Goal: Task Accomplishment & Management: Complete application form

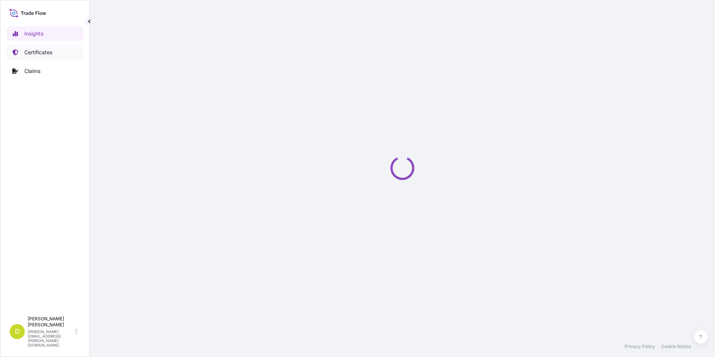
select select "2025"
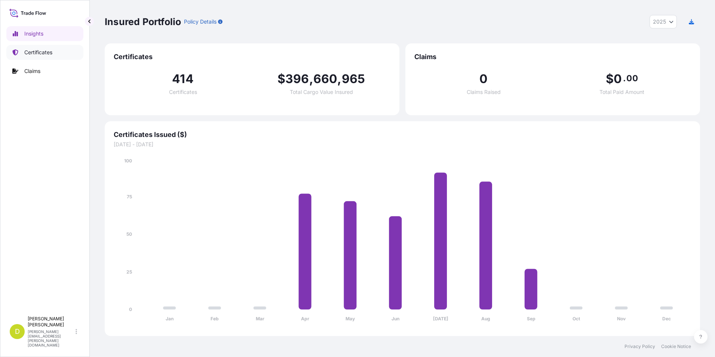
click at [56, 56] on link "Certificates" at bounding box center [44, 52] width 77 height 15
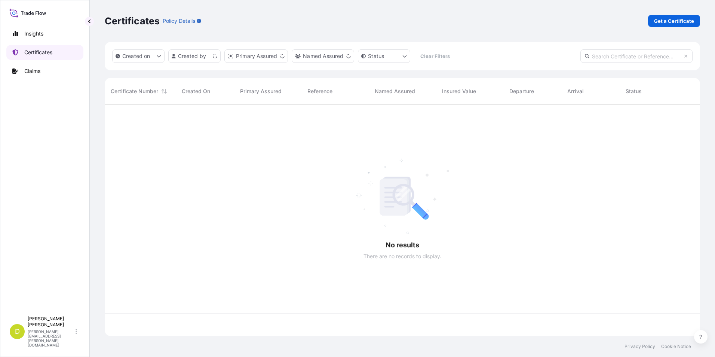
scroll to position [230, 590]
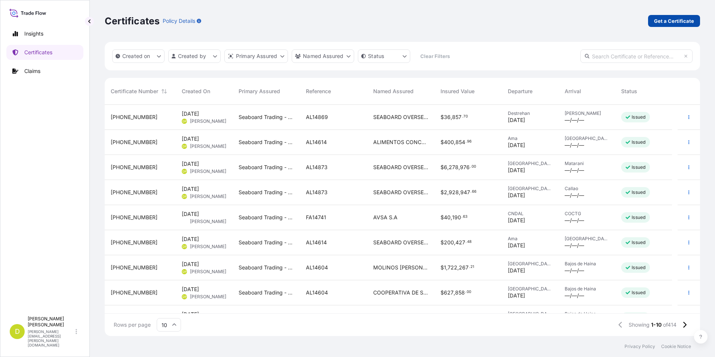
click at [684, 24] on p "Get a Certificate" at bounding box center [674, 20] width 40 height 7
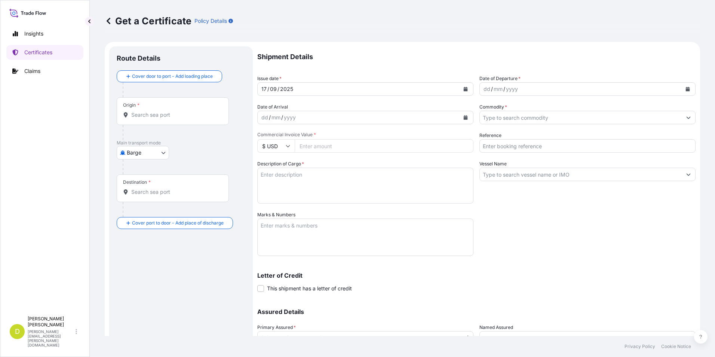
click at [155, 153] on body "Insights Certificates Claims D Dalia Peralta dalia.peralta@seaboard.bm Get a Ce…" at bounding box center [357, 178] width 715 height 357
click at [148, 206] on div "Air Barge Road Ocean Vessel" at bounding box center [143, 192] width 53 height 60
select select "Ocean Vessel"
click at [170, 123] on div "Origin *" at bounding box center [173, 114] width 112 height 28
click at [170, 122] on input "Origin *" at bounding box center [175, 117] width 88 height 7
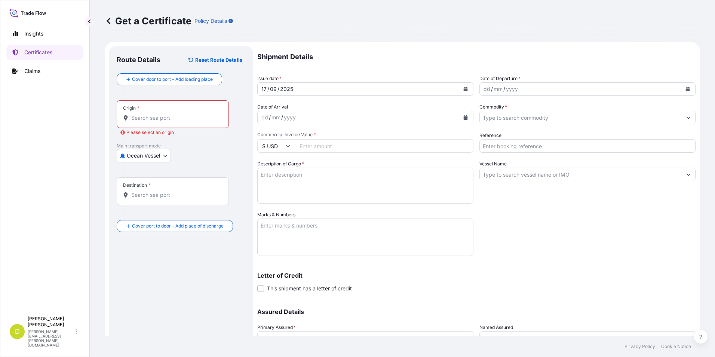
click at [147, 123] on div "Origin *" at bounding box center [173, 114] width 112 height 28
click at [147, 122] on input "Origin * Please select an origin" at bounding box center [175, 117] width 88 height 7
paste input "CONVENT, LOUISIANA - USA"
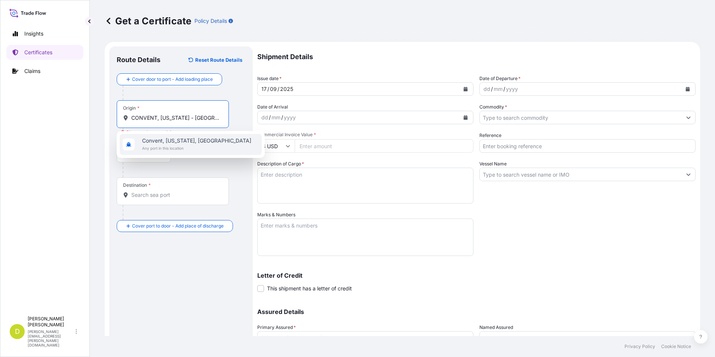
click at [186, 148] on span "Any port in this location" at bounding box center [196, 147] width 109 height 7
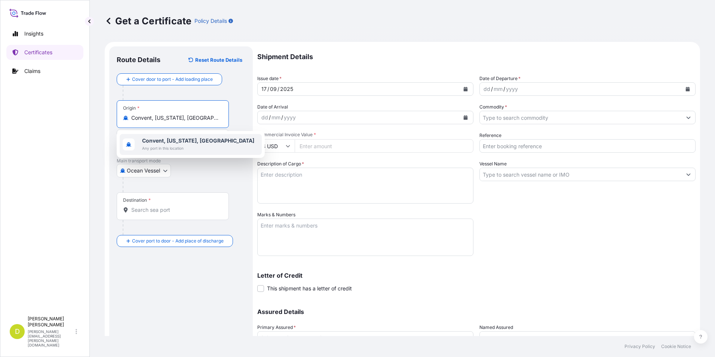
click at [183, 138] on b "Convent, Louisiana, USA" at bounding box center [198, 140] width 112 height 6
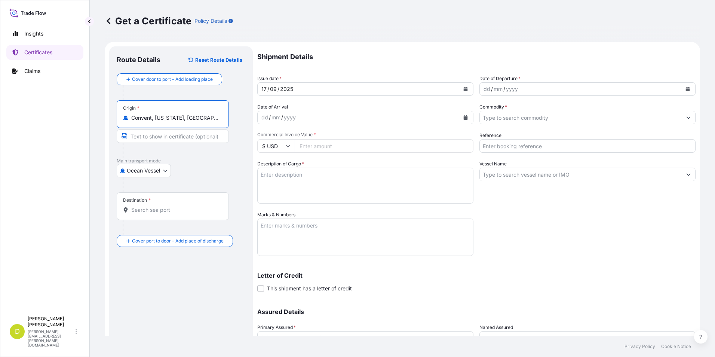
paste input "CONVENT, LOUISIANA - USA"
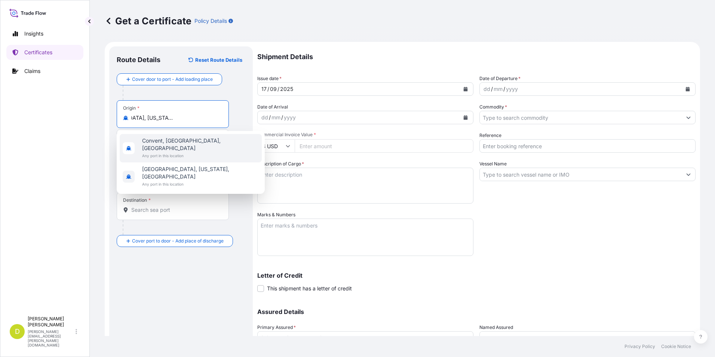
type input "Convent, Louisiana, USA"
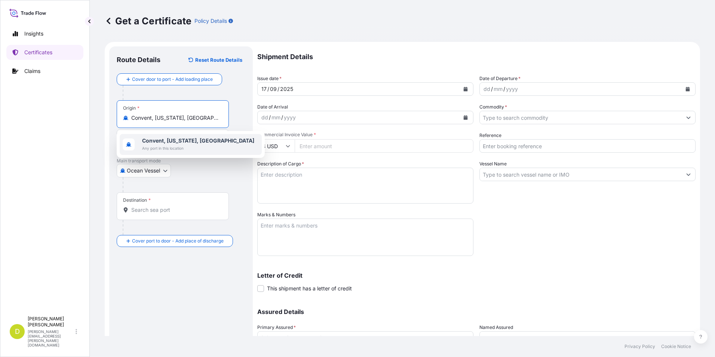
click at [145, 142] on b "Convent, Louisiana, USA" at bounding box center [198, 140] width 112 height 6
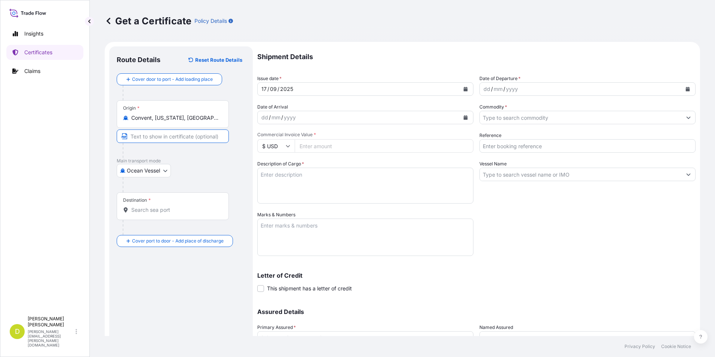
click at [150, 139] on input "Text to appear on certificate" at bounding box center [173, 135] width 112 height 13
paste input "CONVENT, LOUISIANA - USA"
type input "CONVENT, LOUISIANA - USA"
drag, startPoint x: 193, startPoint y: 218, endPoint x: 189, endPoint y: 217, distance: 3.8
click at [193, 218] on div "Destination *" at bounding box center [173, 206] width 112 height 28
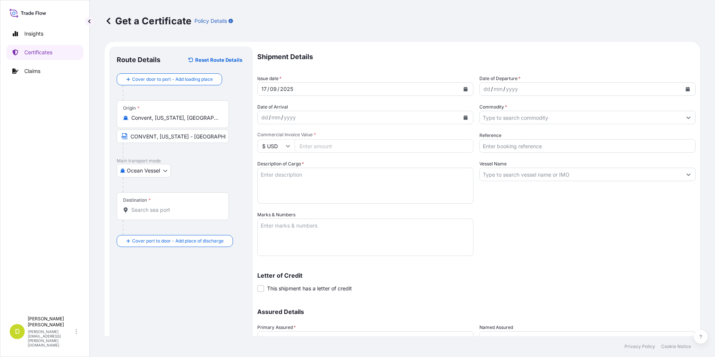
click at [193, 213] on input "Destination *" at bounding box center [175, 209] width 88 height 7
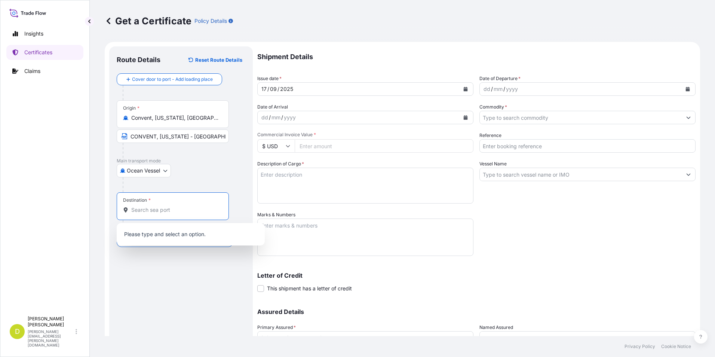
paste input "BARRANQUILLA, COLOMBIA"
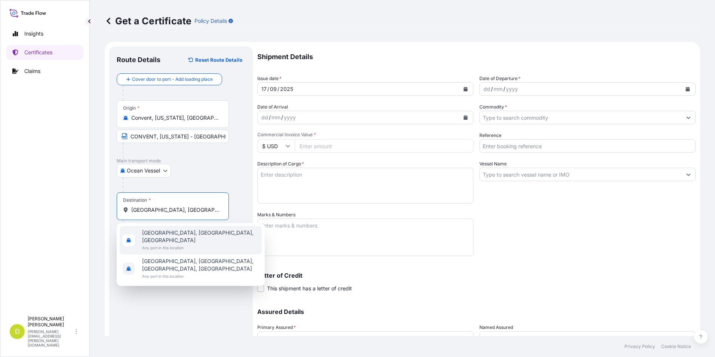
click at [184, 244] on span "Any port in this location" at bounding box center [200, 247] width 117 height 7
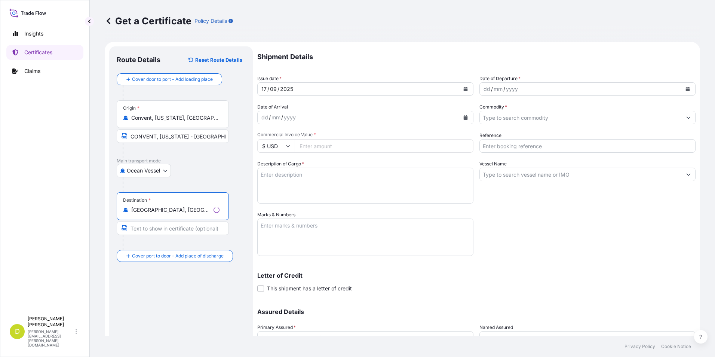
type input "Barranquilla, Atlantico, Colombia"
click at [182, 225] on input "Text to appear on certificate" at bounding box center [173, 227] width 112 height 13
paste input "BARRANQUILLA, COLOMBIA"
type input "BARRANQUILLA, COLOMBIA"
click at [615, 238] on div "Shipment Details Issue date * 17 / 09 / 2025 Date of Departure * dd / mm / yyyy…" at bounding box center [476, 210] width 438 height 328
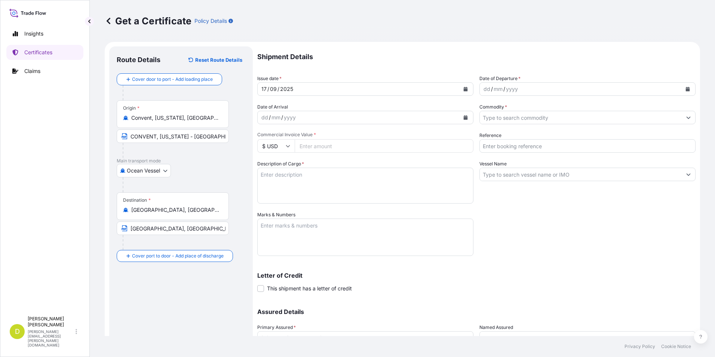
click at [484, 89] on div "dd" at bounding box center [487, 89] width 8 height 9
click at [476, 160] on div "Shipment Details Issue date * 17 / 09 / 2025 Date of Departure * dd / mm / yyyy…" at bounding box center [476, 210] width 438 height 328
click at [486, 90] on div "dd" at bounding box center [487, 89] width 8 height 9
click at [263, 114] on div "dd" at bounding box center [265, 117] width 8 height 9
click at [584, 118] on input "Commodity *" at bounding box center [581, 117] width 202 height 13
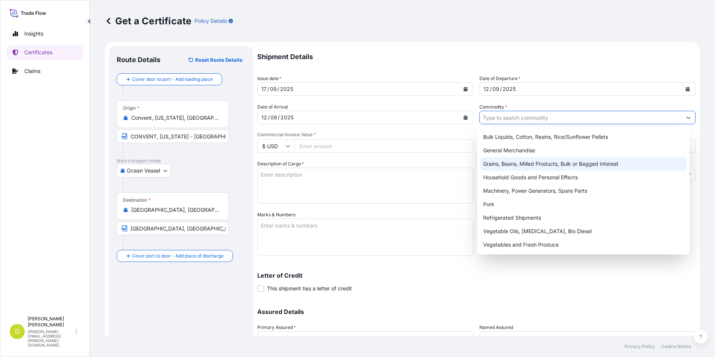
click at [556, 163] on div "Grains, Beans, Milled Products, Bulk or Bagged Interest" at bounding box center [583, 163] width 207 height 13
type input "Grains, Beans, Milled Products, Bulk or Bagged Interest"
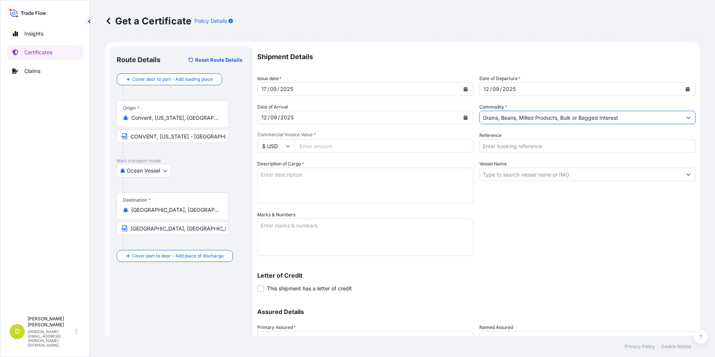
click at [549, 153] on div "Shipment Details Issue date * 17 / 09 / 2025 Date of Departure * 12 / 09 / 2025…" at bounding box center [476, 210] width 438 height 328
click at [549, 152] on input "Reference" at bounding box center [587, 145] width 216 height 13
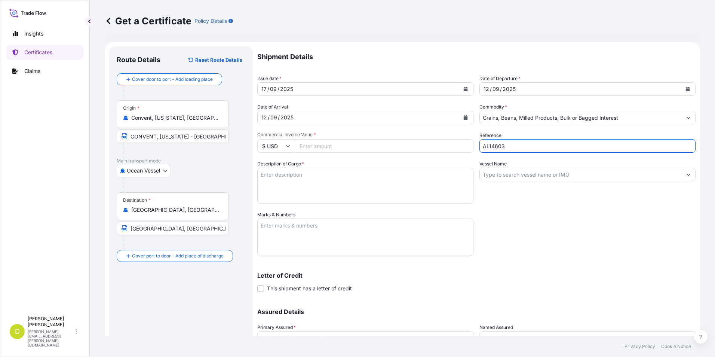
type input "AL14603"
click at [534, 178] on input "Vessel Name" at bounding box center [581, 174] width 202 height 13
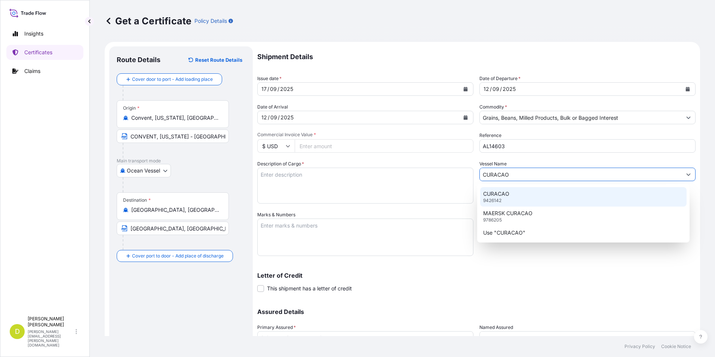
click at [538, 194] on div "CURACAO 9426142" at bounding box center [583, 196] width 207 height 19
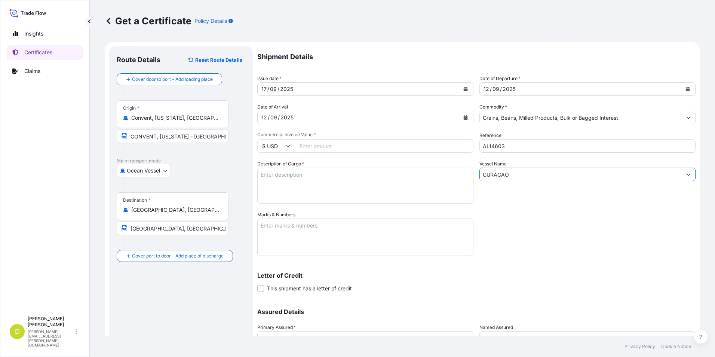
type input "CURACAO"
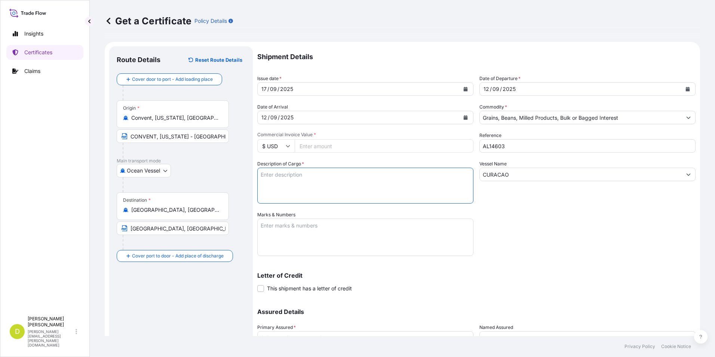
click at [327, 175] on textarea "Description of Cargo *" at bounding box center [365, 186] width 216 height 36
click at [346, 181] on textarea "Description of Cargo *" at bounding box center [365, 186] width 216 height 36
paste textarea "225,312"
click at [350, 177] on textarea "225,312" at bounding box center [365, 186] width 216 height 36
click at [345, 182] on textarea "225,312 MT," at bounding box center [365, 186] width 216 height 36
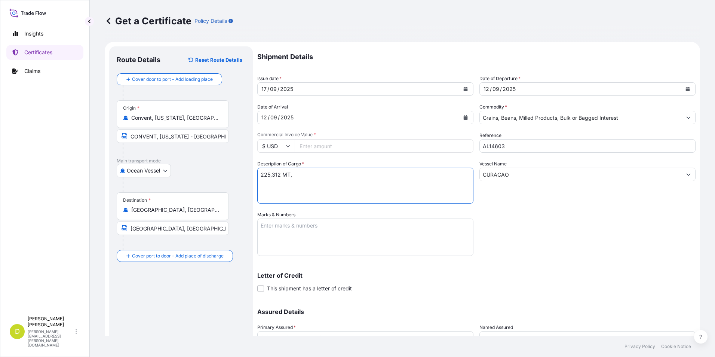
click at [342, 172] on textarea "225,312 MT," at bounding box center [365, 186] width 216 height 36
paste textarea "U.S. HARD RED WINTER WHEAT # 2 OR BETTER, IN BULK"
click at [439, 175] on textarea "225,312 MT, U.S. HARD RED WINTER WHEAT # 2 OR BETTER, IN BULK" at bounding box center [365, 186] width 216 height 36
click at [455, 175] on textarea "225,312 MT, U.S. HARD RED WINTER WHEAT # 2 OR BETTER, IN BULK, B/L" at bounding box center [365, 186] width 216 height 36
paste textarea "Set No. 15"
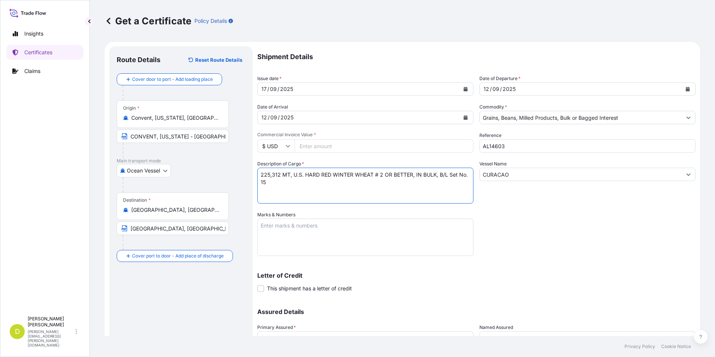
click at [432, 187] on textarea "225,312 MT, U.S. HARD RED WINTER WHEAT # 2 OR BETTER, IN BULK, B/L Set No. 15" at bounding box center [365, 186] width 216 height 36
click at [418, 184] on textarea "225,312 MT, U.S. HARD RED WINTER WHEAT # 2 OR BETTER, IN BULK, B/L Set No. 15" at bounding box center [365, 186] width 216 height 36
type textarea "225,312 MT, U.S. HARD RED WINTER WHEAT # 2 OR BETTER, IN BULK, B/L Set No. 15, …"
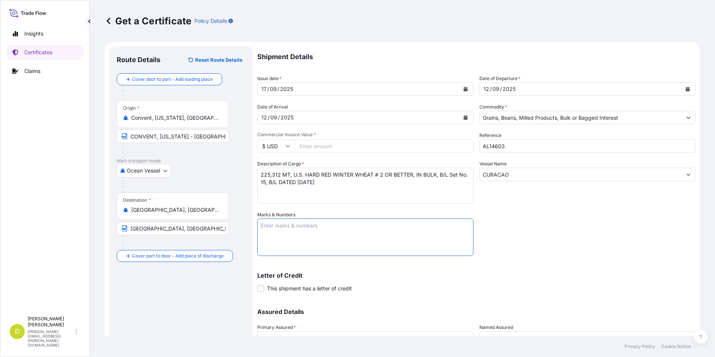
click at [417, 222] on textarea "Marks & Numbers" at bounding box center [365, 236] width 216 height 37
click at [291, 237] on textarea "CONSIGNEE/NOTIFY:" at bounding box center [365, 236] width 216 height 37
paste textarea "SEABOARD OVERSEAS COLOMBIA S.A.S., CARRERA 11 No. 77A-49 OFC 902 BOGOTA-COLOMBI…"
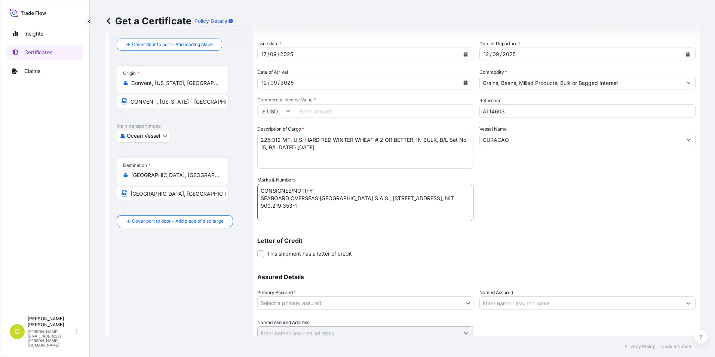
scroll to position [64, 0]
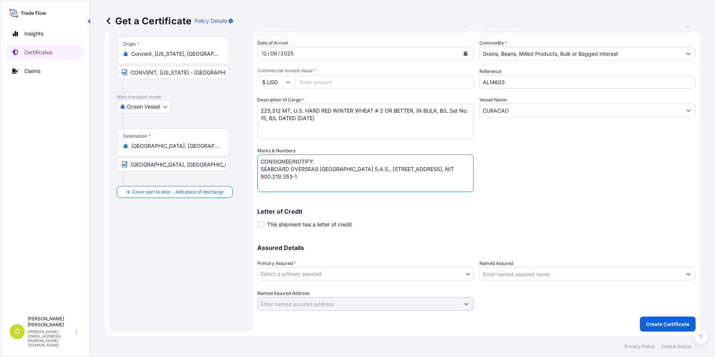
type textarea "CONSIGNEE/NOTIFY: SEABOARD OVERSEAS COLOMBIA S.A.S., CARRERA 11 No. 77A-49 OFC …"
click at [368, 270] on body "Insights Certificates Claims D Dalia Peralta dalia.peralta@seaboard.bm Get a Ce…" at bounding box center [357, 178] width 715 height 357
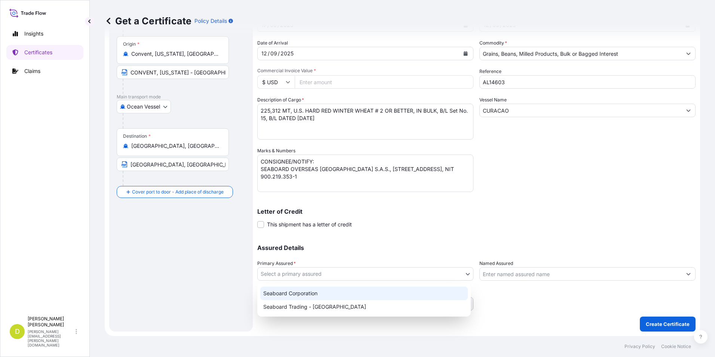
click at [358, 302] on div "Seaboard Trading - Colombia" at bounding box center [364, 306] width 208 height 13
select select "31639"
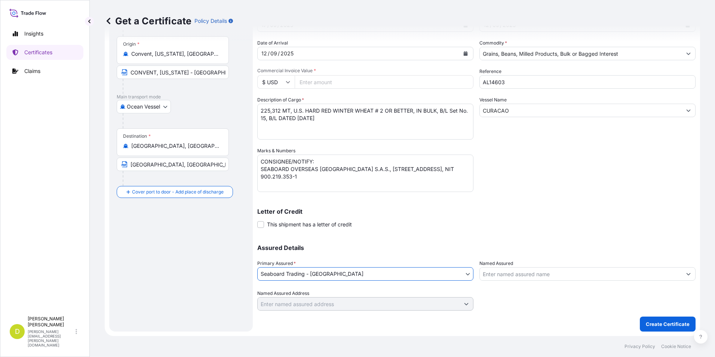
click at [497, 279] on input "Named Assured" at bounding box center [581, 273] width 202 height 13
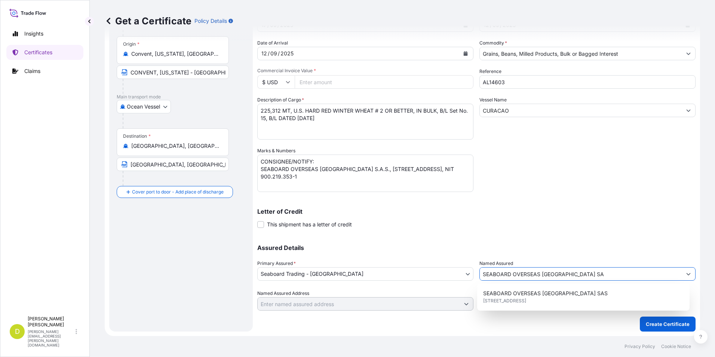
type input "SEABOARD OVERSEAS COLOMBIA SAS"
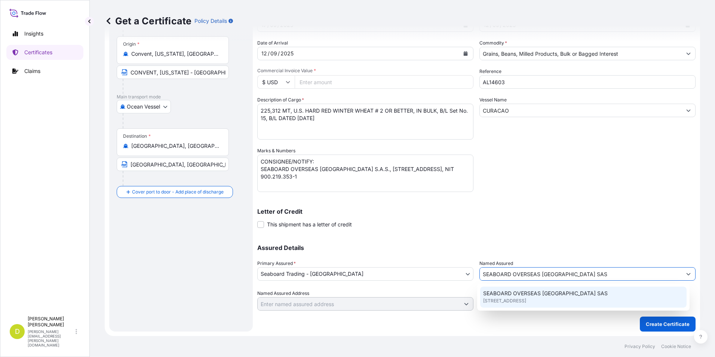
click at [515, 295] on span "SEABOARD OVERSEAS COLOMBIA SAS" at bounding box center [545, 292] width 125 height 7
type input "CARRERA 11 NO 77A-49 OF.902"
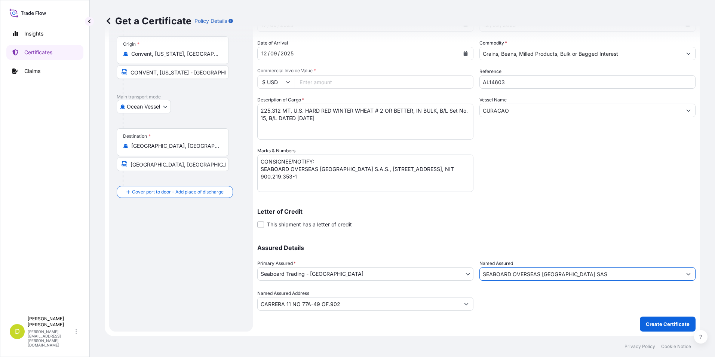
type input "SEABOARD OVERSEAS COLOMBIA SAS"
click at [336, 86] on input "Commercial Invoice Value *" at bounding box center [384, 81] width 179 height 13
type input "66189"
click at [669, 195] on div "Shipment Details Issue date * 17 / 09 / 2025 Date of Departure * 12 / 09 / 2025…" at bounding box center [476, 146] width 438 height 328
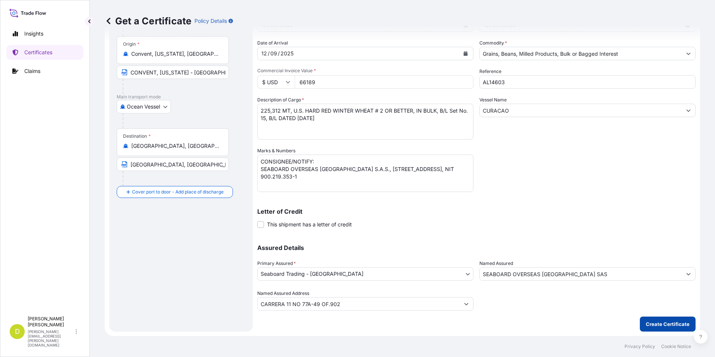
click at [663, 320] on p "Create Certificate" at bounding box center [668, 323] width 44 height 7
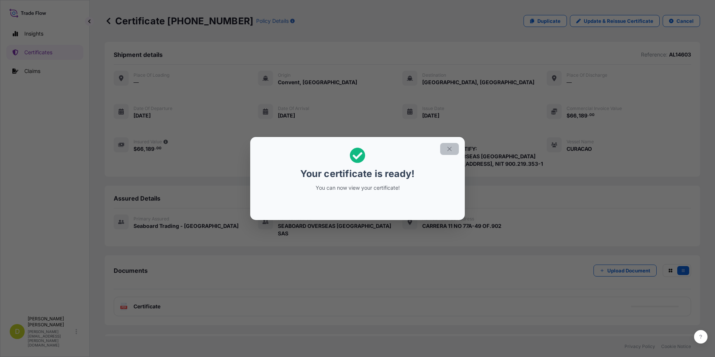
click at [452, 148] on icon "button" at bounding box center [449, 148] width 7 height 7
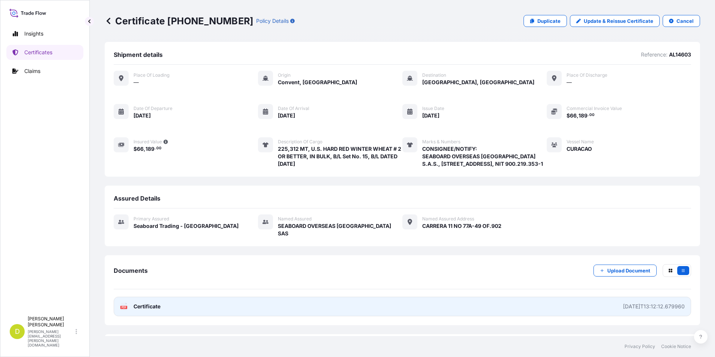
click at [487, 306] on link "PDF Certificate 2025-09-17T13:12:12.679960" at bounding box center [402, 306] width 577 height 19
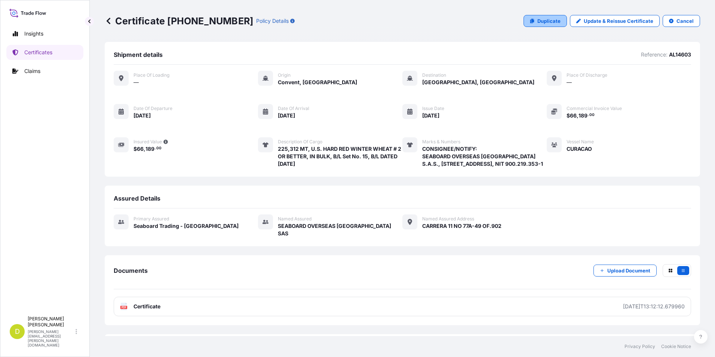
click at [541, 21] on p "Duplicate" at bounding box center [548, 20] width 23 height 7
select select "Ocean Vessel"
select select "31639"
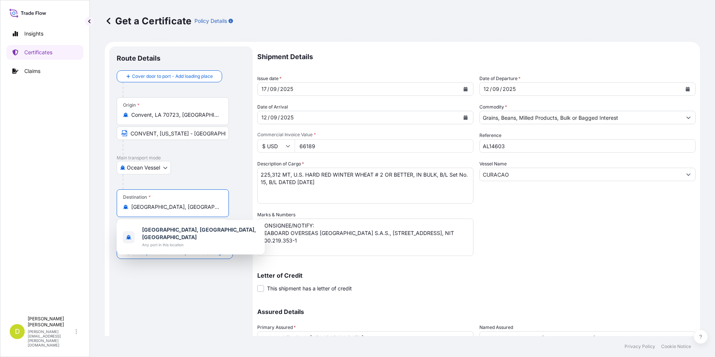
drag, startPoint x: 216, startPoint y: 204, endPoint x: 84, endPoint y: 202, distance: 132.7
click at [84, 202] on div "Insights Certificates Claims D Dalia Peralta dalia.peralta@seaboard.bm Get a Ce…" at bounding box center [357, 178] width 715 height 357
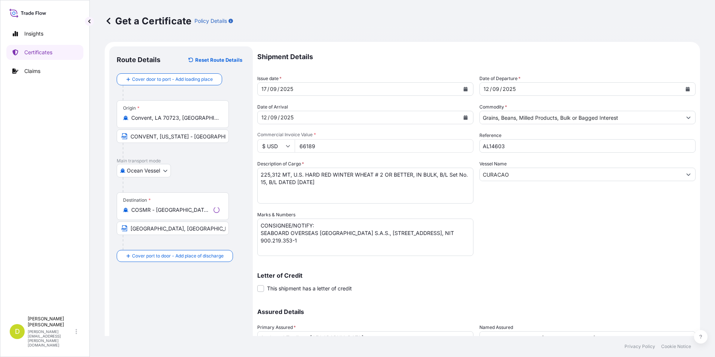
click at [221, 211] on div "COSMR - Santa Marta, Colombia" at bounding box center [172, 209] width 99 height 7
click at [211, 211] on input "COSMR - Santa Marta, Colombia" at bounding box center [170, 209] width 79 height 7
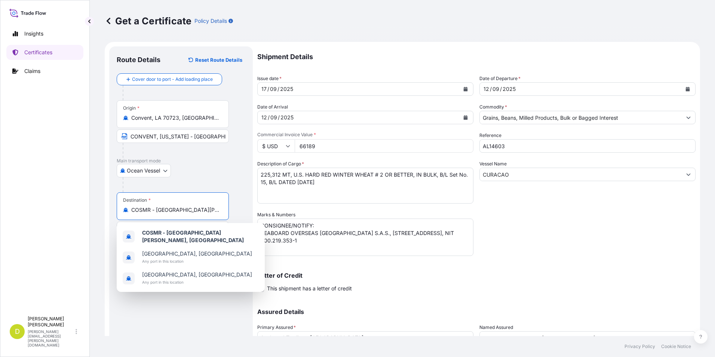
drag, startPoint x: 218, startPoint y: 210, endPoint x: 56, endPoint y: 206, distance: 161.6
click at [56, 206] on div "Insights Certificates Claims D Dalia Peralta dalia.peralta@seaboard.bm Get a Ce…" at bounding box center [357, 178] width 715 height 357
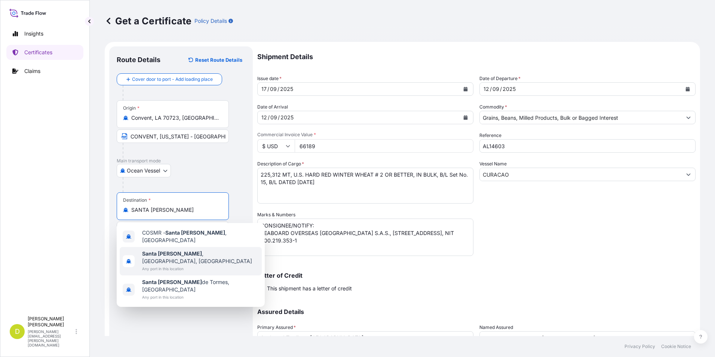
click at [187, 265] on span "Any port in this location" at bounding box center [200, 268] width 117 height 7
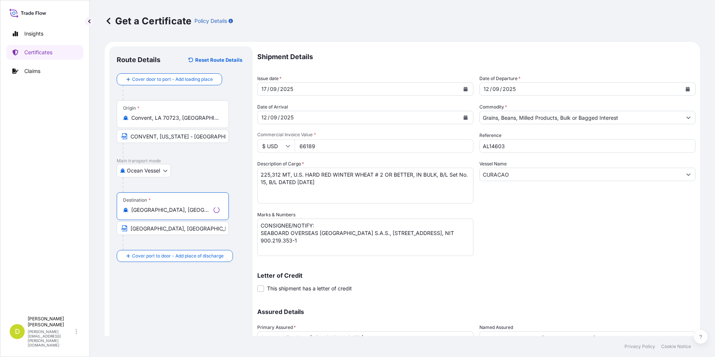
type input "Santa Marta, Magdalena, Colombia"
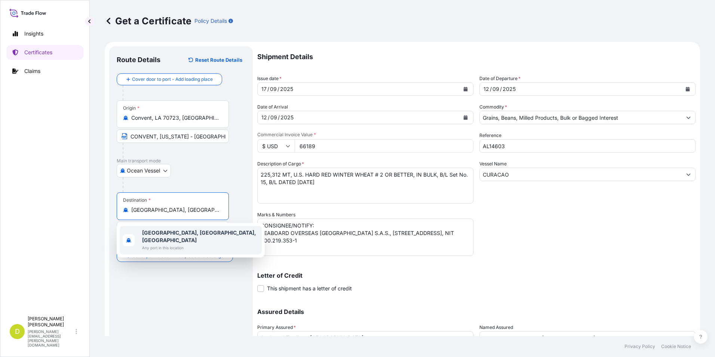
click at [113, 225] on body "1 option available. 0 options available. 3 options available. 1 option availabl…" at bounding box center [357, 178] width 715 height 357
click at [204, 192] on div "Destination * Santa Marta, Magdalena, Colombia" at bounding box center [173, 206] width 112 height 28
click at [204, 206] on input "Santa Marta, Magdalena, Colombia" at bounding box center [175, 209] width 88 height 7
click at [213, 232] on b "Santa Marta, Magdalena, Colombia" at bounding box center [199, 236] width 114 height 14
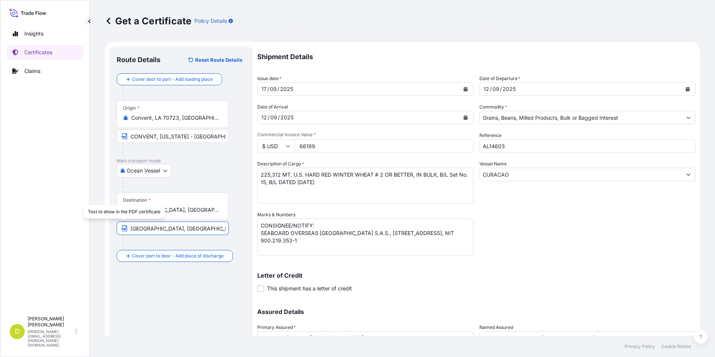
drag, startPoint x: 213, startPoint y: 229, endPoint x: 116, endPoint y: 227, distance: 96.9
click at [116, 227] on div "Route Details Reset Route Details Cover door to port - Add loading place Place …" at bounding box center [181, 220] width 144 height 349
paste input "SANTA MART"
type input "SANTA MARTA, COLOMBIA"
click at [563, 220] on div "Shipment Details Issue date * 17 / 09 / 2025 Date of Departure * 12 / 09 / 2025…" at bounding box center [476, 210] width 438 height 328
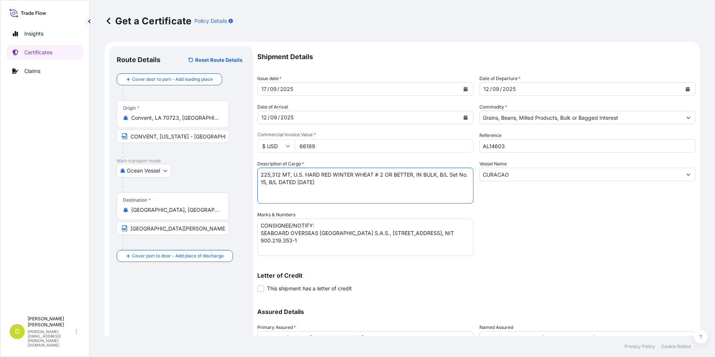
drag, startPoint x: 280, startPoint y: 175, endPoint x: 254, endPoint y: 174, distance: 26.5
click at [254, 174] on form "Route Details Reset Route Details Cover door to port - Add loading place Place …" at bounding box center [402, 221] width 595 height 358
paste textarea "2.724,450"
drag, startPoint x: 299, startPoint y: 174, endPoint x: 443, endPoint y: 176, distance: 143.6
click at [443, 176] on textarea "225,312 MT, U.S. HARD RED WINTER WHEAT # 2 OR BETTER, IN BULK, B/L Set No. 15, …" at bounding box center [365, 186] width 216 height 36
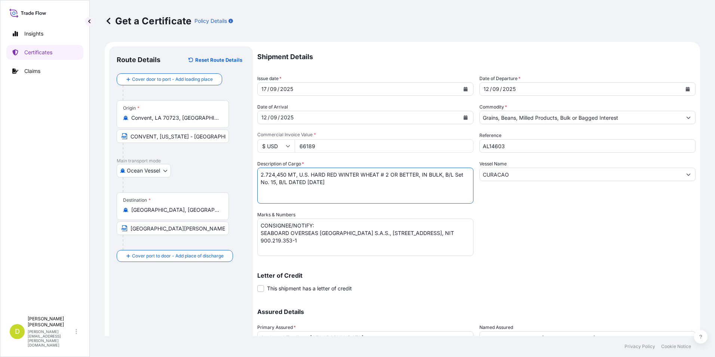
paste textarea "YELLOW CORN #2 OR BETTER, IN BULK"
click at [449, 173] on textarea "225,312 MT, U.S. HARD RED WINTER WHEAT # 2 OR BETTER, IN BULK, B/L Set No. 15, …" at bounding box center [365, 186] width 216 height 36
type textarea "2.724,450 MT, U.S YELLOW CORN #2 OR BETTER, IN BULK, B/L Set No. 16, B/L DATED …"
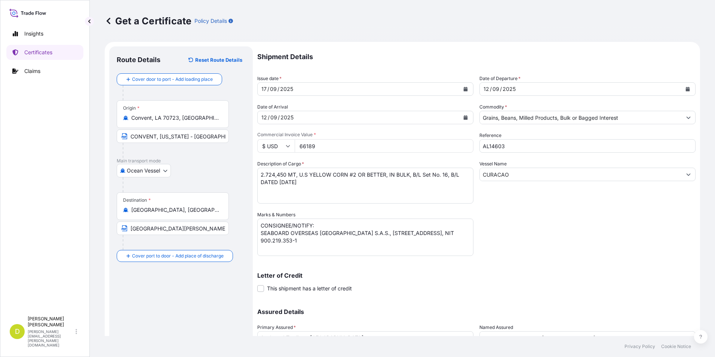
click at [351, 142] on input "66189" at bounding box center [384, 145] width 179 height 13
type input "626770.62"
click at [358, 175] on textarea "225,312 MT, U.S. HARD RED WINTER WHEAT # 2 OR BETTER, IN BULK, B/L Set No. 15, …" at bounding box center [365, 186] width 216 height 36
click at [395, 190] on textarea "225,312 MT, U.S. HARD RED WINTER WHEAT # 2 OR BETTER, IN BULK, B/L Set No. 15, …" at bounding box center [365, 186] width 216 height 36
drag, startPoint x: 332, startPoint y: 181, endPoint x: 337, endPoint y: 189, distance: 9.2
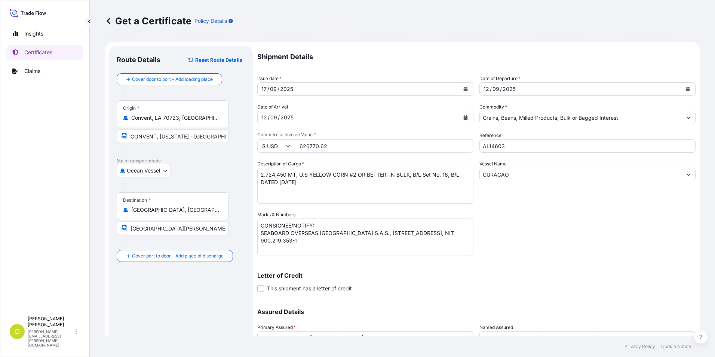
click at [332, 181] on textarea "225,312 MT, U.S. HARD RED WINTER WHEAT # 2 OR BETTER, IN BULK, B/L Set No. 15, …" at bounding box center [365, 186] width 216 height 36
drag, startPoint x: 369, startPoint y: 242, endPoint x: 257, endPoint y: 234, distance: 112.9
click at [257, 234] on form "Route Details Reset Route Details Cover door to port - Add loading place Place …" at bounding box center [402, 221] width 595 height 358
paste textarea "COOPERATIVA COLANTA, CALLE 74 NO 64A - 51, MEDELLIN, ANTIOQUIA, COLOMBIA, NIT 8…"
type textarea "CONSIGNEE/NOTIFY: COOPERATIVA COLANTA, CALLE 74 NO 64A - 51, MEDELLIN, ANTIOQUI…"
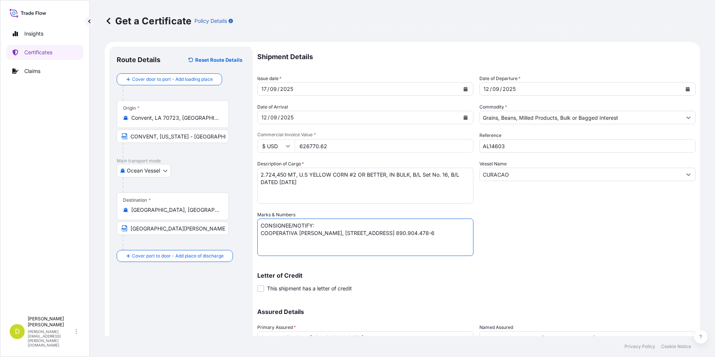
click at [347, 182] on textarea "225,312 MT, U.S. HARD RED WINTER WHEAT # 2 OR BETTER, IN BULK, B/L Set No. 15, …" at bounding box center [365, 186] width 216 height 36
drag, startPoint x: 309, startPoint y: 185, endPoint x: 287, endPoint y: 188, distance: 22.3
click at [309, 185] on textarea "225,312 MT, U.S. HARD RED WINTER WHEAT # 2 OR BETTER, IN BULK, B/L Set No. 15, …" at bounding box center [365, 186] width 216 height 36
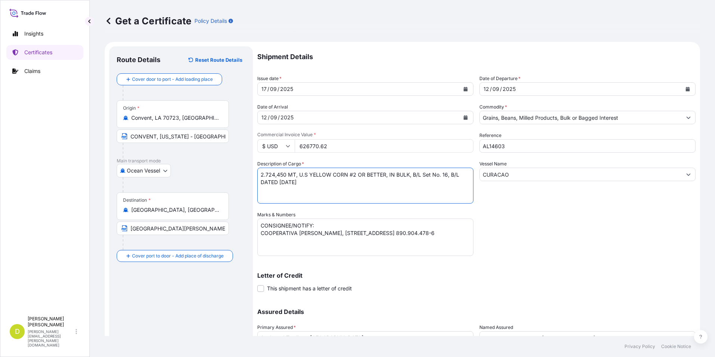
click at [274, 189] on textarea "225,312 MT, U.S. HARD RED WINTER WHEAT # 2 OR BETTER, IN BULK, B/L Set No. 15, …" at bounding box center [365, 186] width 216 height 36
click at [370, 187] on textarea "225,312 MT, U.S. HARD RED WINTER WHEAT # 2 OR BETTER, IN BULK, B/L Set No. 15, …" at bounding box center [365, 186] width 216 height 36
paste textarea "2.724,450"
drag, startPoint x: 289, startPoint y: 175, endPoint x: 340, endPoint y: 181, distance: 50.8
click at [340, 181] on textarea "225,312 MT, U.S. HARD RED WINTER WHEAT # 2 OR BETTER, IN BULK, B/L Set No. 15, …" at bounding box center [365, 186] width 216 height 36
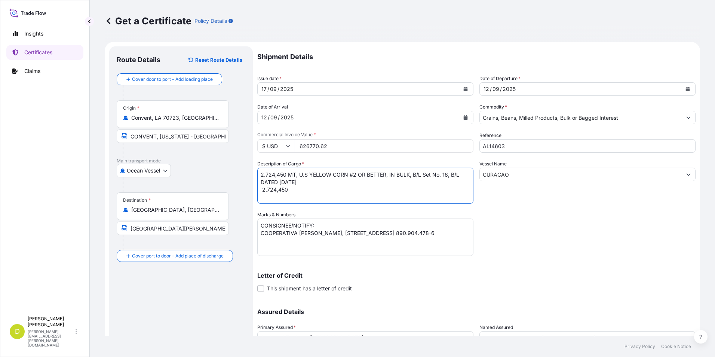
click at [334, 190] on textarea "225,312 MT, U.S. HARD RED WINTER WHEAT # 2 OR BETTER, IN BULK, B/L Set No. 15, …" at bounding box center [365, 186] width 216 height 36
paste textarea "MT, U.S YELLOW CORN #2 OR BETTER, IN BULK, B/L Set No. 16, B/L DATED SEPTEMBER …"
click at [447, 189] on textarea "225,312 MT, U.S. HARD RED WINTER WHEAT # 2 OR BETTER, IN BULK, B/L Set No. 15, …" at bounding box center [365, 186] width 216 height 36
type textarea "2.724,450 MT, U.S YELLOW CORN #2 OR BETTER, IN BULK, B/L Set No. 16, B/L DATED …"
click at [344, 147] on input "626770.62" at bounding box center [384, 145] width 179 height 13
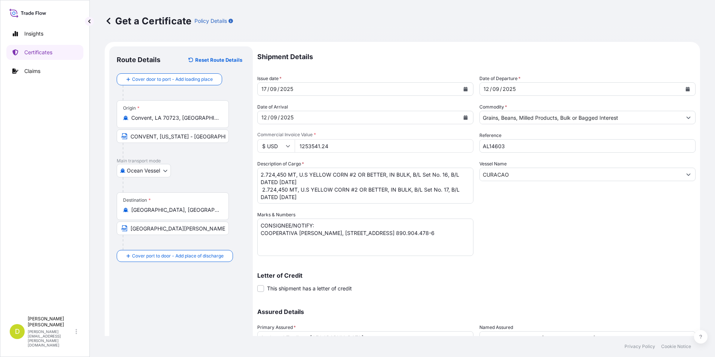
type input "1253541.24"
click at [602, 238] on div "Shipment Details Issue date * 17 / 09 / 2025 Date of Departure * 12 / 09 / 2025…" at bounding box center [476, 210] width 438 height 328
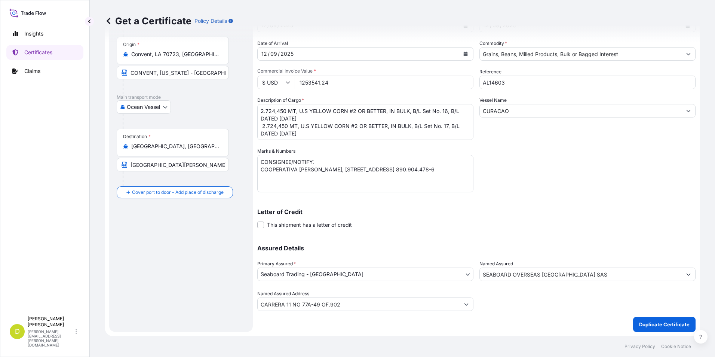
scroll to position [64, 0]
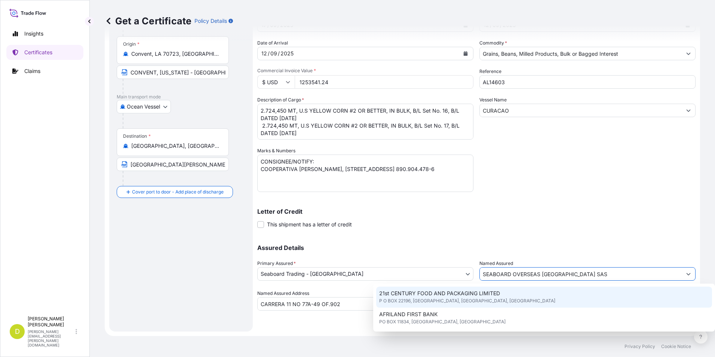
drag, startPoint x: 597, startPoint y: 270, endPoint x: 370, endPoint y: 295, distance: 228.7
click at [370, 295] on div "Assured Details Primary Assured * Seaboard Trading - Colombia Seaboard Corporat…" at bounding box center [476, 273] width 438 height 75
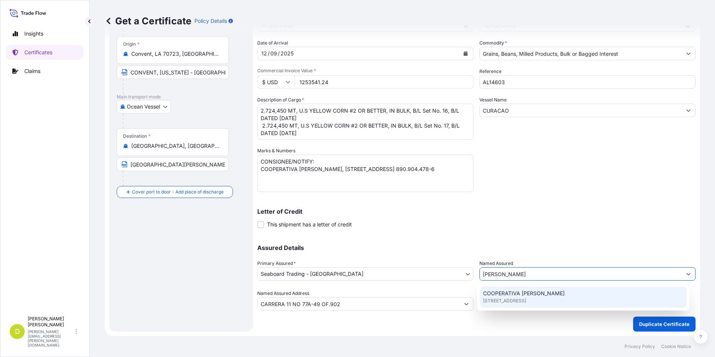
click at [569, 291] on div "COOPERATIVA COLANTA CALLE 74 NO 64A - 51, MEDELLIN, COLOMBIA" at bounding box center [583, 296] width 207 height 21
type input "COOPERATIVA COLANTA"
type input "CALLE 74 NO 64A - 51"
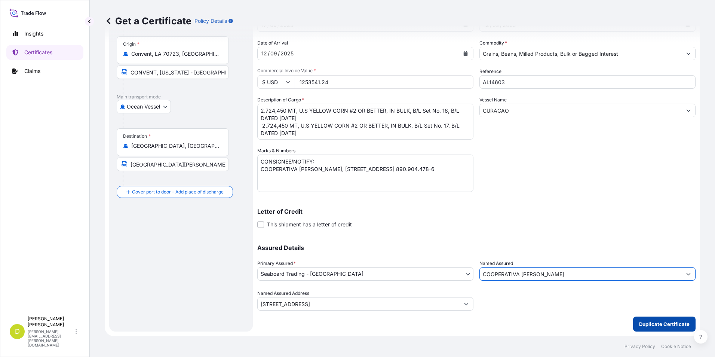
type input "COOPERATIVA COLANTA"
click at [663, 326] on p "Duplicate Certificate" at bounding box center [664, 323] width 50 height 7
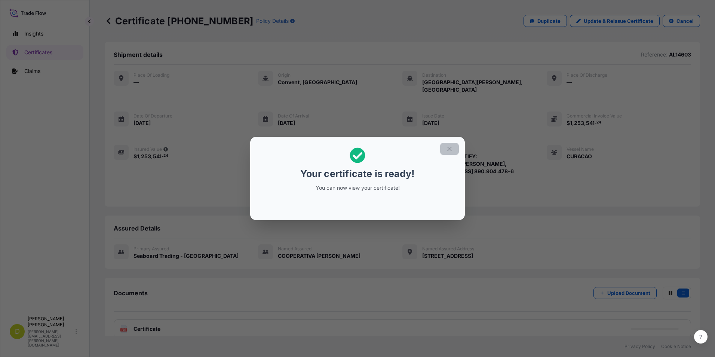
click at [448, 149] on icon "button" at bounding box center [449, 148] width 7 height 7
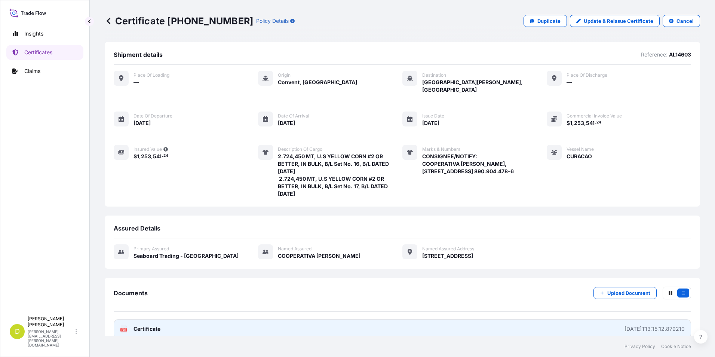
click at [516, 321] on link "PDF Certificate 2025-09-17T13:15:12.879210" at bounding box center [402, 328] width 577 height 19
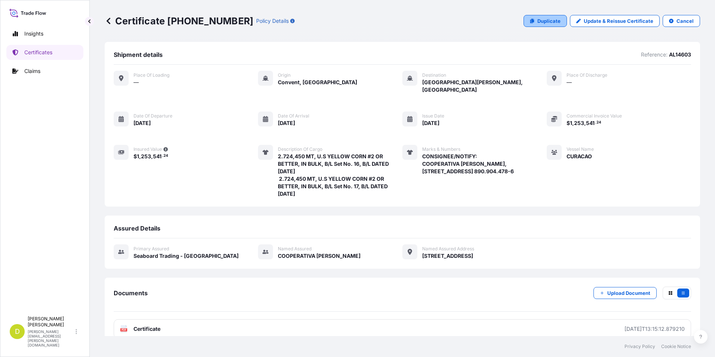
click at [548, 19] on p "Duplicate" at bounding box center [548, 20] width 23 height 7
select select "Ocean Vessel"
select select "31639"
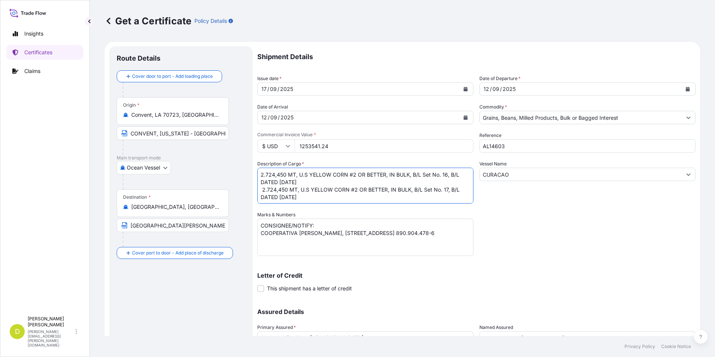
scroll to position [1, 0]
drag, startPoint x: 353, startPoint y: 198, endPoint x: 259, endPoint y: 189, distance: 94.3
click at [259, 189] on textarea "2.724,450 MT, U.S YELLOW CORN #2 OR BETTER, IN BULK, B/L Set No. 16, B/L DATED …" at bounding box center [365, 186] width 216 height 36
drag, startPoint x: 285, startPoint y: 175, endPoint x: 232, endPoint y: 176, distance: 53.1
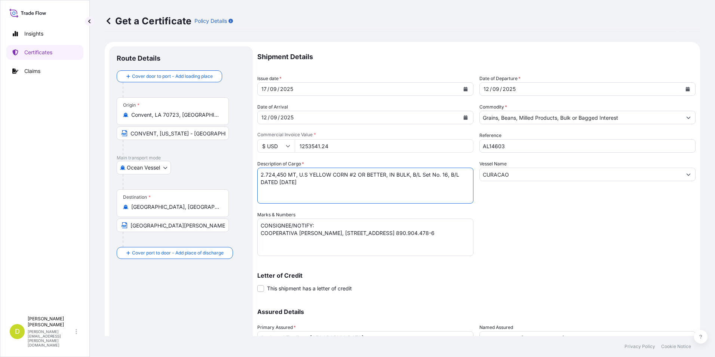
click at [232, 176] on form "Route Details Cover door to port - Add loading place Place of loading Road / In…" at bounding box center [402, 221] width 595 height 358
paste textarea "660,000"
click at [442, 177] on textarea "2.724,450 MT, U.S YELLOW CORN #2 OR BETTER, IN BULK, B/L Set No. 16, B/L DATED …" at bounding box center [365, 186] width 216 height 36
type textarea "660,000 MT, U.S YELLOW CORN #2 OR BETTER, IN BULK, B/L Set No. 18, B/L DATED SE…"
drag, startPoint x: 311, startPoint y: 241, endPoint x: 344, endPoint y: 240, distance: 33.3
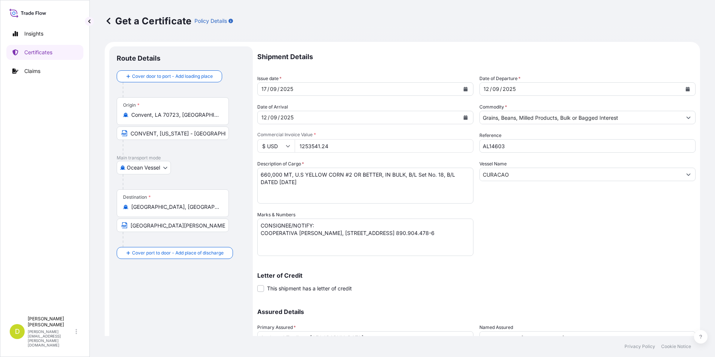
click at [311, 241] on textarea "CONSIGNEE/NOTIFY: COOPERATIVA COLANTA, CALLE 74 NO 64A - 51, MEDELLIN, ANTIOQUI…" at bounding box center [365, 236] width 216 height 37
drag, startPoint x: 344, startPoint y: 240, endPoint x: 248, endPoint y: 231, distance: 96.1
click at [248, 231] on form "Route Details Cover door to port - Add loading place Place of loading Road / In…" at bounding box center [402, 221] width 595 height 358
paste textarea "FABIPOLLO S.A.S, CR 6 15 45 BARRIO COBURGO,FUSAGASUGA-CUNDINAMARCA-COLOMBIA, NI…"
type textarea "CONSIGNEE/NOTIFY: FABIPOLLO S.A.S, CR 6 15 45 BARRIO COBURGO,FUSAGASUGA-CUNDINA…"
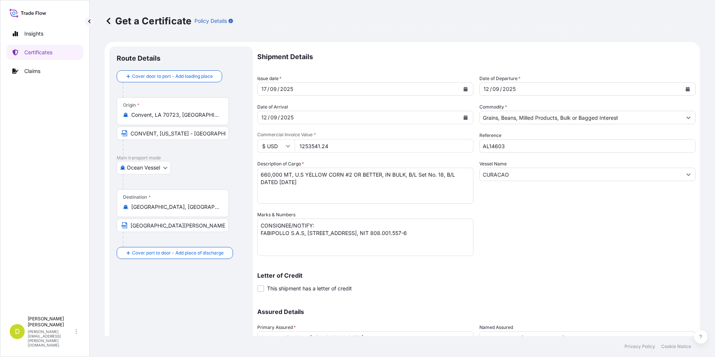
click at [359, 145] on input "1253541.24" at bounding box center [384, 145] width 179 height 13
type input "156728.88"
click at [373, 191] on textarea "2.724,450 MT, U.S YELLOW CORN #2 OR BETTER, IN BULK, B/L Set No. 16, B/L DATED …" at bounding box center [365, 186] width 216 height 36
drag, startPoint x: 444, startPoint y: 187, endPoint x: 443, endPoint y: 197, distance: 9.7
click at [444, 187] on textarea "2.724,450 MT, U.S YELLOW CORN #2 OR BETTER, IN BULK, B/L Set No. 16, B/L DATED …" at bounding box center [365, 186] width 216 height 36
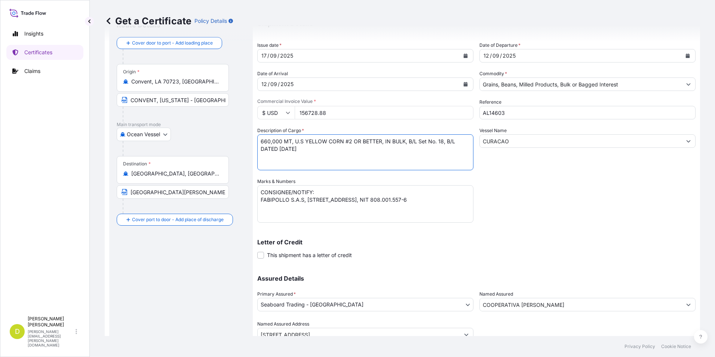
scroll to position [64, 0]
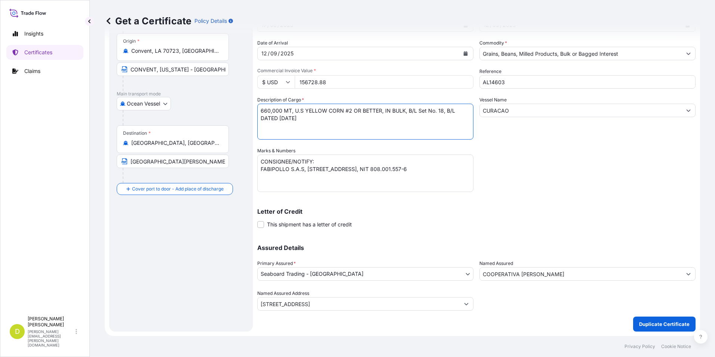
click at [554, 271] on input "COOPERATIVA COLANTA" at bounding box center [581, 273] width 202 height 13
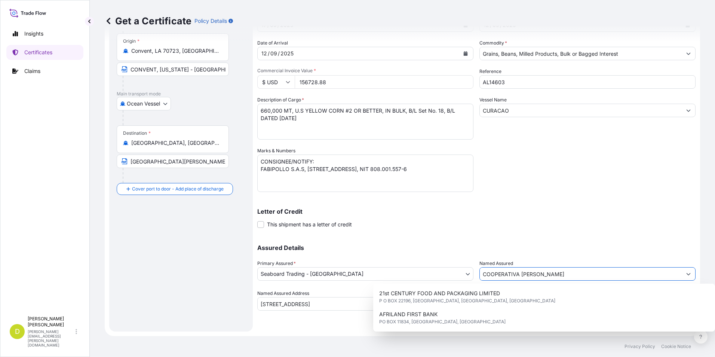
drag, startPoint x: 553, startPoint y: 274, endPoint x: 440, endPoint y: 266, distance: 113.5
click at [440, 266] on div "Assured Details Primary Assured * Seaboard Trading - Colombia Seaboard Corporat…" at bounding box center [476, 273] width 438 height 75
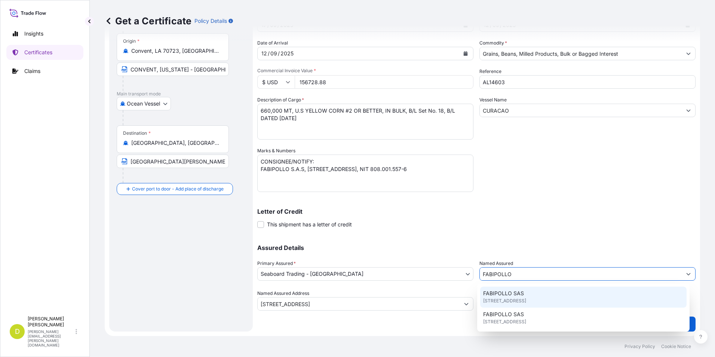
click at [522, 297] on span "Calle 19 No 63-09 Barrio La Venta, FUSAGASUGA, (CUNDINAMARCA), COLOMBIA" at bounding box center [504, 300] width 43 height 7
type input "FABIPOLLO SAS"
type input "Calle 19 No 63-09 Barrio La Venta"
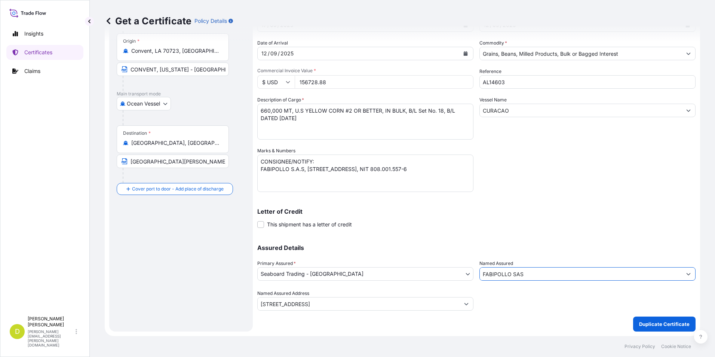
click at [530, 273] on input "FABIPOLLO SAS" at bounding box center [581, 273] width 202 height 13
drag, startPoint x: 530, startPoint y: 273, endPoint x: 465, endPoint y: 273, distance: 64.7
click at [465, 273] on div "Assured Details Primary Assured * Seaboard Trading - Colombia Seaboard Corporat…" at bounding box center [476, 273] width 438 height 75
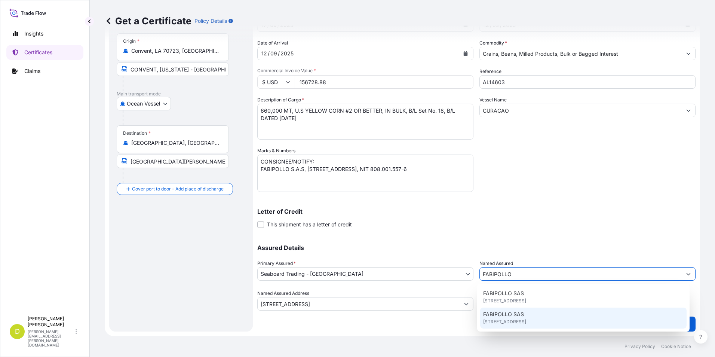
scroll to position [34, 0]
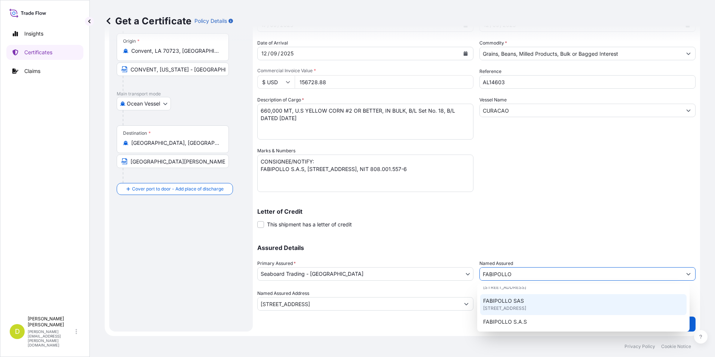
click at [526, 306] on span "CRA 6 No 15-45 BARRIO COBURGO, FUSAGASUGA, (CUNDINAMARCA), COLOMBIA" at bounding box center [504, 307] width 43 height 7
type input "FABIPOLLO SAS"
type input "CRA 6 No 15-45 BARRIO COBURGO"
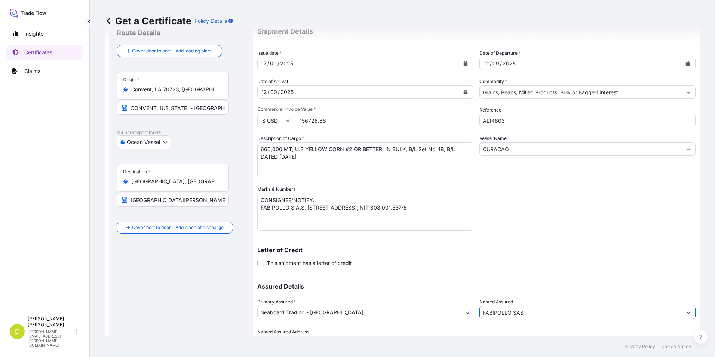
scroll to position [0, 0]
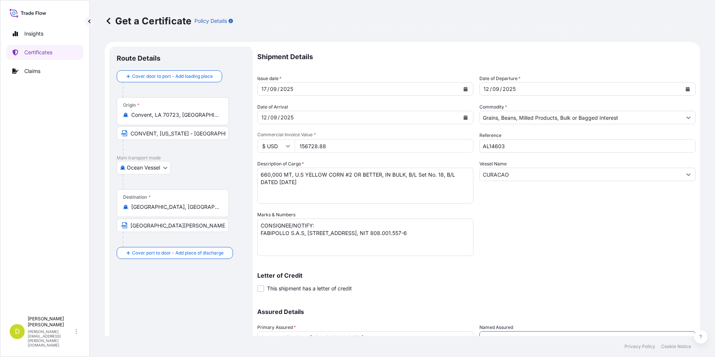
type input "FABIPOLLO SAS"
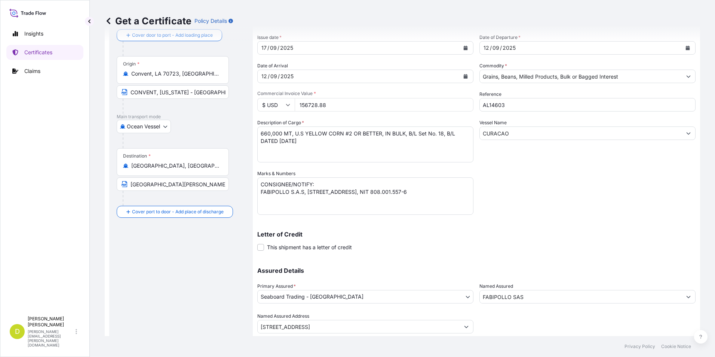
scroll to position [64, 0]
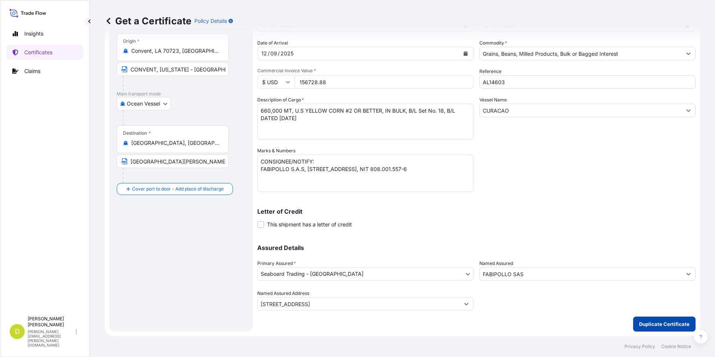
click at [666, 322] on p "Duplicate Certificate" at bounding box center [664, 323] width 50 height 7
type input "CALLE 19 No 63-09 BARRIO LA VENTA FUSAGASUGA, CUNDINAMARCA - COLOMBIA"
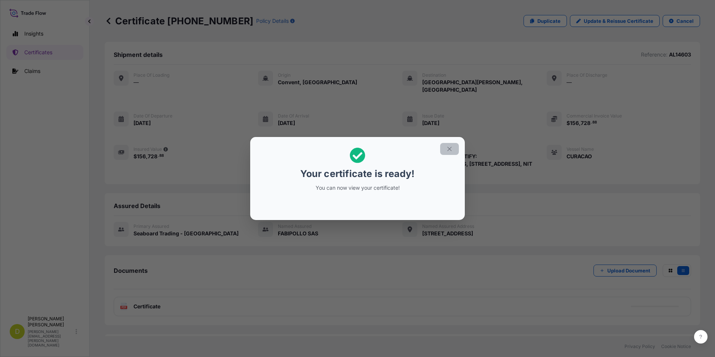
click at [446, 144] on button "button" at bounding box center [449, 149] width 19 height 12
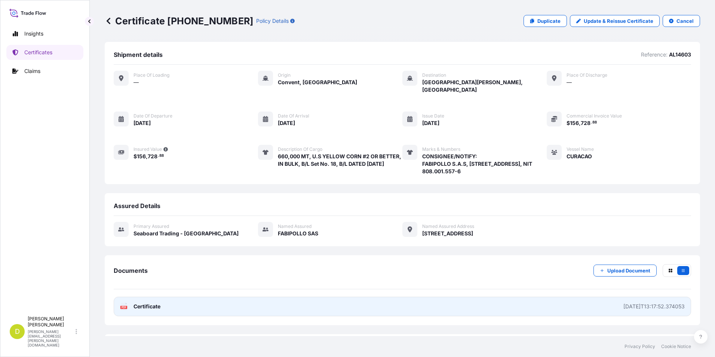
click at [479, 316] on link "PDF Certificate 2025-09-17T13:17:52.374053" at bounding box center [402, 306] width 577 height 19
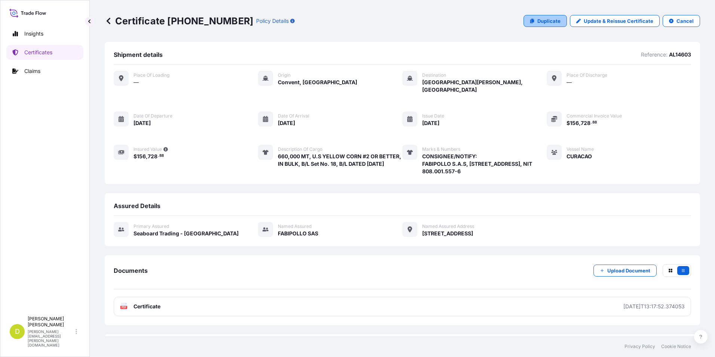
click at [559, 24] on link "Duplicate" at bounding box center [544, 21] width 43 height 12
select select "Ocean Vessel"
select select "31639"
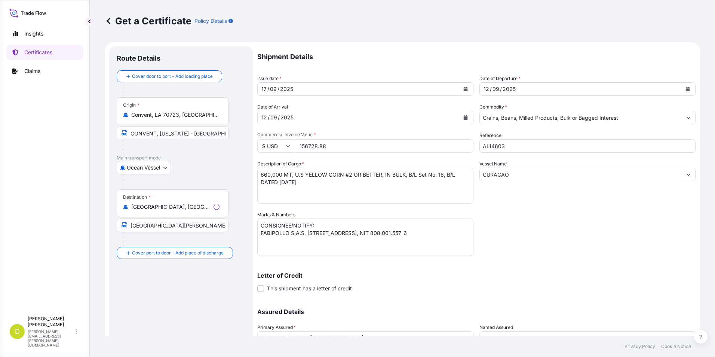
type input "CALLE 19 No 63-09 BARRIO LA VENTA FUSAGASUGA, CUNDINAMARCA - COLOMBIA"
drag, startPoint x: 308, startPoint y: 246, endPoint x: 338, endPoint y: 244, distance: 30.0
click at [308, 246] on textarea "CONSIGNEE/NOTIFY: FABIPOLLO S.A.S, CR 6 15 45 BARRIO COBURGO,FUSAGASUGA-CUNDINA…" at bounding box center [365, 236] width 216 height 37
drag, startPoint x: 341, startPoint y: 242, endPoint x: 265, endPoint y: 228, distance: 77.2
click at [265, 228] on textarea "CONSIGNEE/NOTIFY: FABIPOLLO S.A.S, CR 6 15 45 BARRIO COBURGO,FUSAGASUGA-CUNDINA…" at bounding box center [365, 236] width 216 height 37
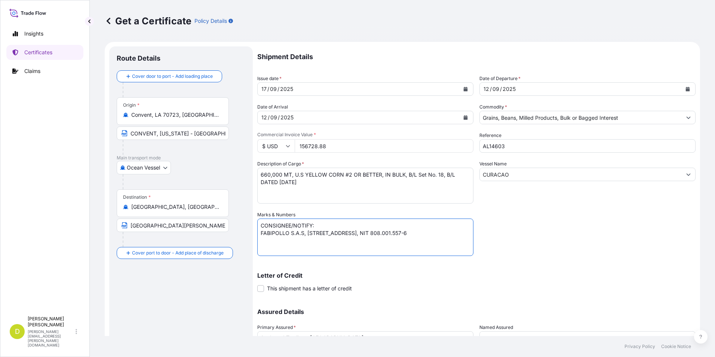
click at [363, 241] on textarea "CONSIGNEE/NOTIFY: FABIPOLLO S.A.S, CR 6 15 45 BARRIO COBURGO,FUSAGASUGA-CUNDINA…" at bounding box center [365, 236] width 216 height 37
drag, startPoint x: 344, startPoint y: 241, endPoint x: 258, endPoint y: 231, distance: 86.9
click at [258, 231] on textarea "CONSIGNEE/NOTIFY: FABIPOLLO S.A.S, CR 6 15 45 BARRIO COBURGO,FUSAGASUGA-CUNDINA…" at bounding box center [365, 236] width 216 height 37
paste textarea "SEABOARD OVERSEAS COLOMBIA S.A.S., CARRERA 11 No. 77A-49 OFC 902 BOGOTA-COLOMBI…"
type textarea "CONSIGNEE/NOTIFY: SEABOARD OVERSEAS COLOMBIA S.A.S., CARRERA 11 No. 77A-49 OFC …"
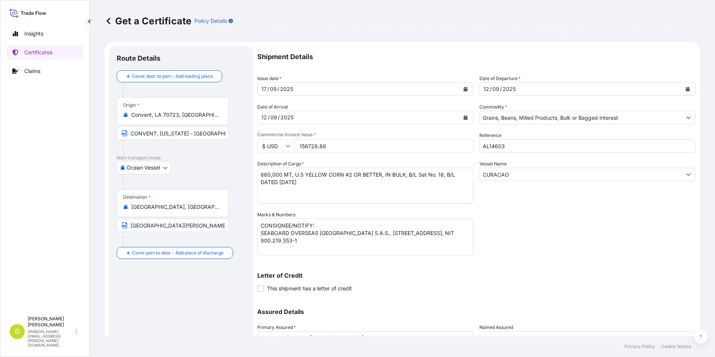
click at [342, 147] on input "156728.88" at bounding box center [384, 145] width 179 height 13
type input "854424.03"
click at [371, 189] on textarea "660,000 MT, U.S YELLOW CORN #2 OR BETTER, IN BULK, B/L Set No. 18, B/L DATED SE…" at bounding box center [365, 186] width 216 height 36
click at [440, 177] on textarea "660,000 MT, U.S YELLOW CORN #2 OR BETTER, IN BULK, B/L Set No. 18, B/L DATED SE…" at bounding box center [365, 186] width 216 height 36
click at [280, 175] on textarea "660,000 MT, U.S YELLOW CORN #2 OR BETTER, IN BULK, B/L Set No. 18, B/L DATED SE…" at bounding box center [365, 186] width 216 height 36
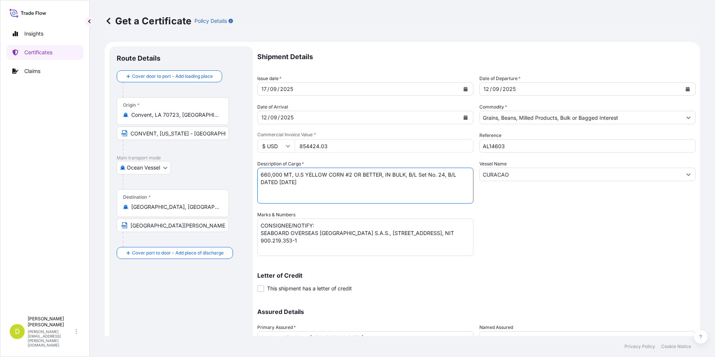
drag, startPoint x: 282, startPoint y: 175, endPoint x: 247, endPoint y: 176, distance: 35.2
click at [247, 176] on form "Route Details Cover door to port - Add loading place Place of loading Road / In…" at bounding box center [402, 221] width 595 height 358
paste textarea "3.610,100"
type textarea "3.610,100 MT, U.S YELLOW CORN #2 OR BETTER, IN BULK, B/L Set No. 24, B/L DATED …"
drag, startPoint x: 553, startPoint y: 255, endPoint x: 545, endPoint y: 252, distance: 8.1
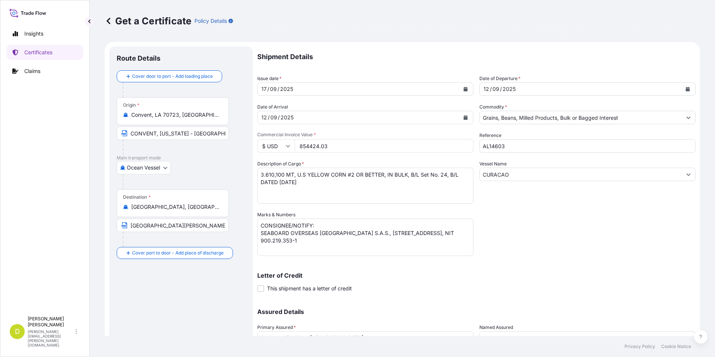
click at [553, 255] on div "Shipment Details Issue date * 17 / 09 / 2025 Date of Departure * 12 / 09 / 2025…" at bounding box center [476, 210] width 438 height 328
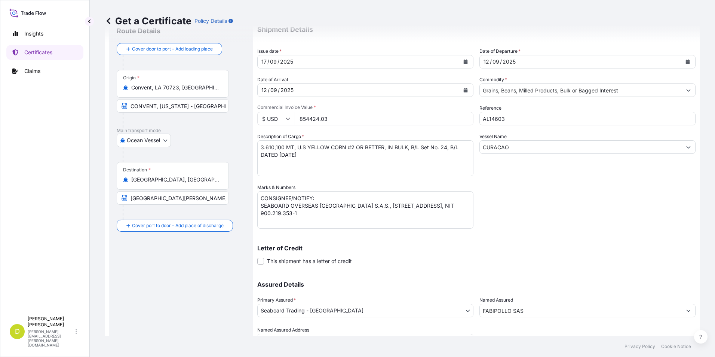
scroll to position [64, 0]
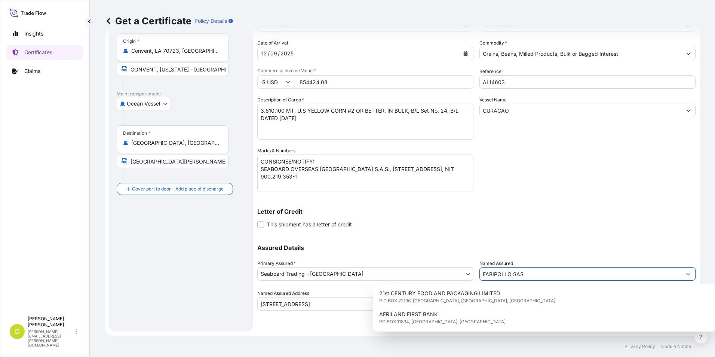
drag, startPoint x: 537, startPoint y: 276, endPoint x: 478, endPoint y: 275, distance: 59.5
click at [480, 275] on input "FABIPOLLO SAS" at bounding box center [581, 273] width 202 height 13
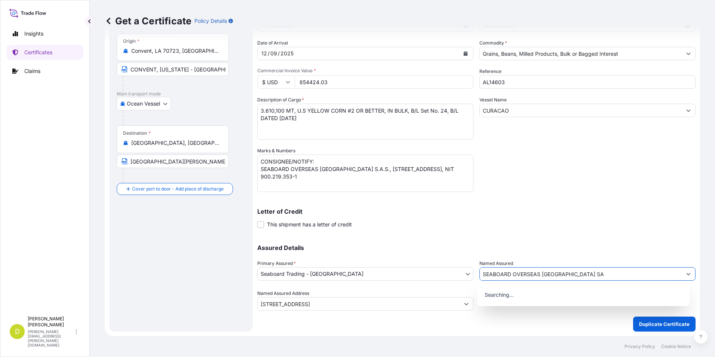
type input "SEABOARD OVERSEAS COLOMBIA SAS"
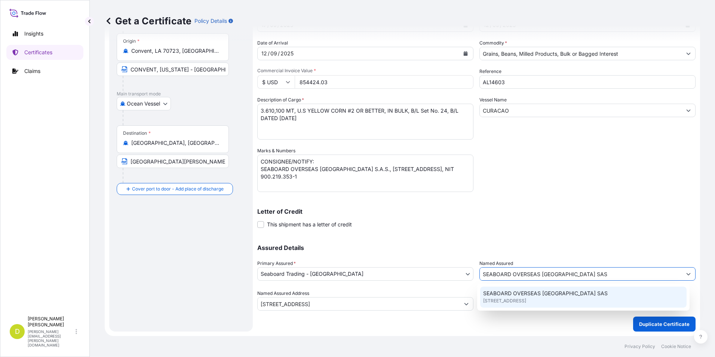
click at [617, 302] on div "SEABOARD OVERSEAS COLOMBIA SAS CARRERA 11 NO 77A-49 OF.902, BOGOTA, COLOMBIA" at bounding box center [583, 296] width 207 height 21
type input "CARRERA 11 NO 77A-49 OF.902"
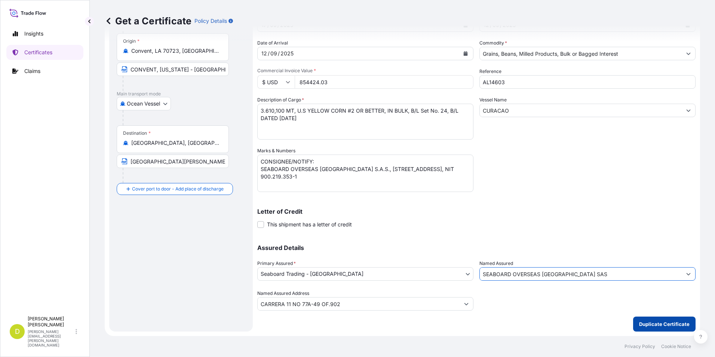
type input "SEABOARD OVERSEAS COLOMBIA SAS"
click at [657, 320] on p "Duplicate Certificate" at bounding box center [664, 323] width 50 height 7
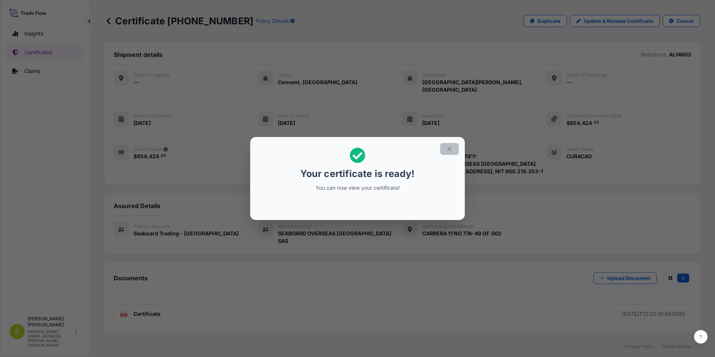
click at [445, 151] on button "button" at bounding box center [449, 149] width 19 height 12
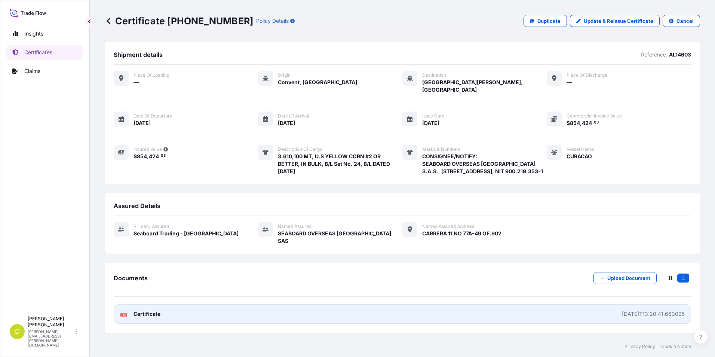
click at [535, 313] on link "PDF Certificate 2025-09-17T13:20:41.663095" at bounding box center [402, 313] width 577 height 19
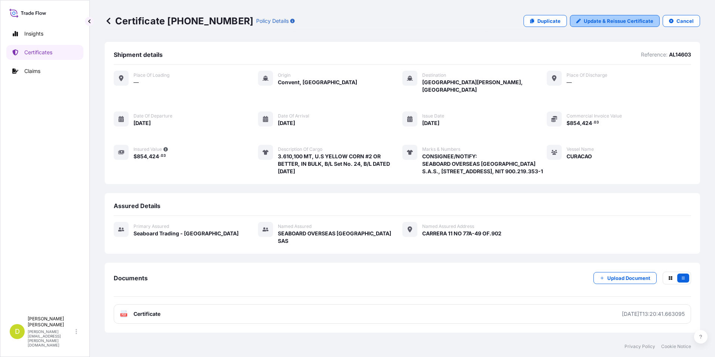
click at [557, 21] on p "Duplicate" at bounding box center [548, 20] width 23 height 7
select select "Ocean Vessel"
select select "31639"
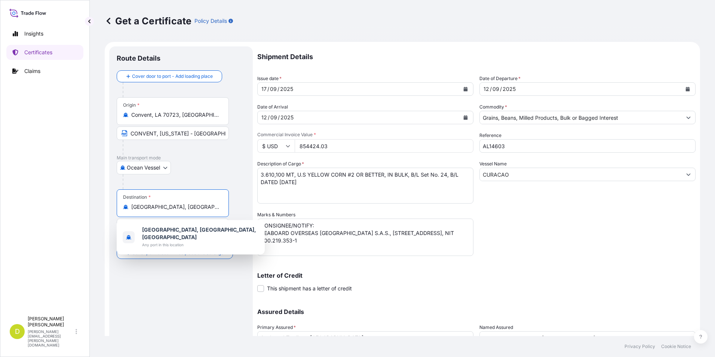
drag, startPoint x: 217, startPoint y: 207, endPoint x: 115, endPoint y: 209, distance: 102.1
click at [115, 209] on div "Route Details Cover door to port - Add loading place Place of loading Road / In…" at bounding box center [181, 220] width 144 height 349
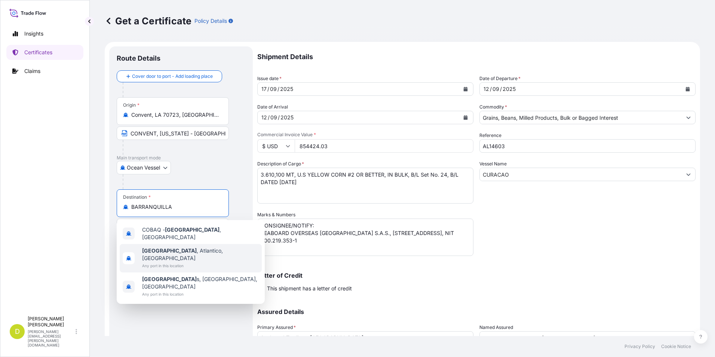
click at [184, 247] on span "Barranquilla , Atlantico, Colombia" at bounding box center [200, 254] width 117 height 15
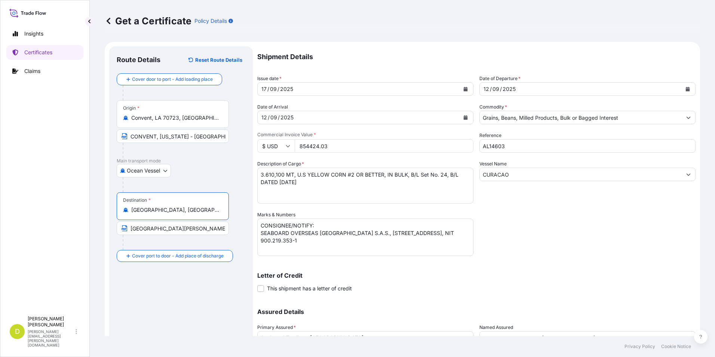
type input "Barranquilla, Atlantico, Colombia"
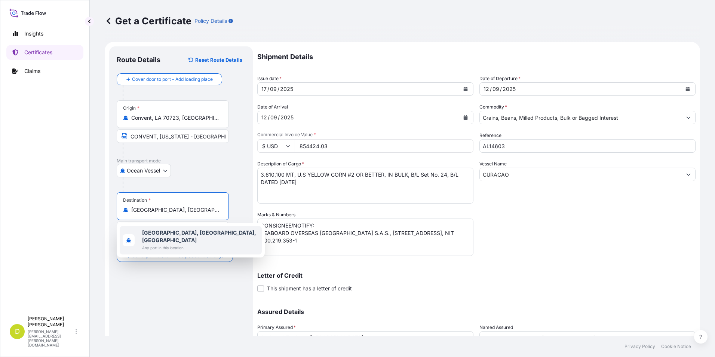
click at [122, 227] on div "Barranquilla, Atlantico, Colombia Any port in this location" at bounding box center [191, 240] width 142 height 28
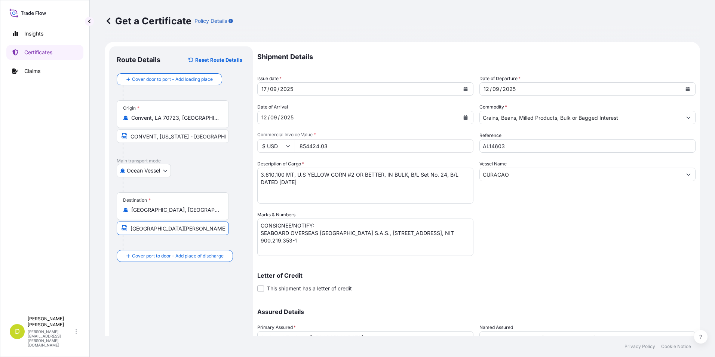
drag, startPoint x: 207, startPoint y: 230, endPoint x: 85, endPoint y: 229, distance: 122.3
click at [85, 229] on div "Insights Certificates Claims D Dalia Peralta dalia.peralta@seaboard.bm Get a Ce…" at bounding box center [357, 178] width 715 height 357
paste input "BARRANQUILL"
type input "BARRANQUILLA, COLOMBIA"
click at [215, 189] on div at bounding box center [184, 184] width 123 height 15
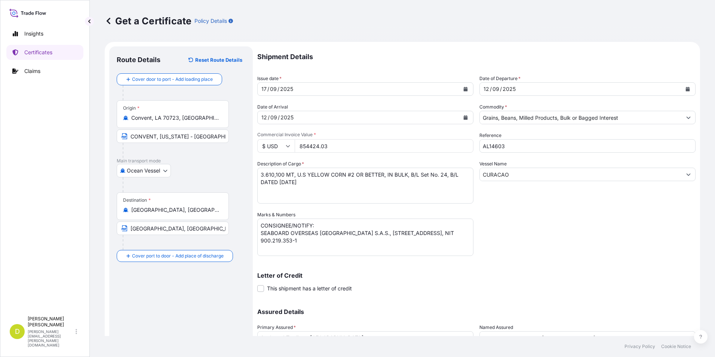
drag, startPoint x: 297, startPoint y: 177, endPoint x: 286, endPoint y: 176, distance: 10.9
click at [296, 177] on textarea "3.610,100 MT, U.S YELLOW CORN #2 OR BETTER, IN BULK, B/L Set No. 24, B/L DATED …" at bounding box center [365, 186] width 216 height 36
drag, startPoint x: 283, startPoint y: 175, endPoint x: 239, endPoint y: 175, distance: 44.1
click at [239, 175] on form "Route Details Reset Route Details Cover door to port - Add loading place Place …" at bounding box center [402, 221] width 595 height 358
paste textarea "4.405,558"
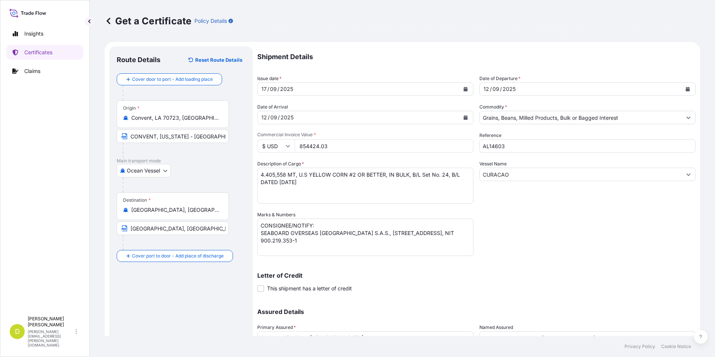
drag, startPoint x: 295, startPoint y: 182, endPoint x: 322, endPoint y: 182, distance: 26.2
click at [295, 182] on textarea "3.610,100 MT, U.S YELLOW CORN #2 OR BETTER, IN BULK, B/L Set No. 24, B/L DATED …" at bounding box center [365, 186] width 216 height 36
click at [345, 183] on textarea "3.610,100 MT, U.S YELLOW CORN #2 OR BETTER, IN BULK, B/L Set No. 24, B/L DATED …" at bounding box center [365, 186] width 216 height 36
paste textarea "2.889,400"
drag, startPoint x: 291, startPoint y: 192, endPoint x: 283, endPoint y: 197, distance: 9.4
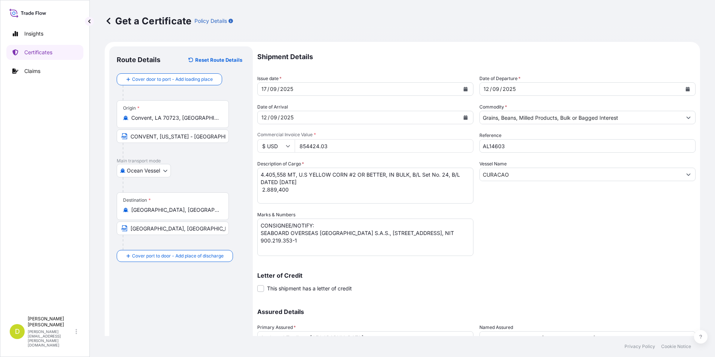
click at [291, 192] on textarea "3.610,100 MT, U.S YELLOW CORN #2 OR BETTER, IN BULK, B/L Set No. 24, B/L DATED …" at bounding box center [365, 186] width 216 height 36
click at [279, 199] on textarea "3.610,100 MT, U.S YELLOW CORN #2 OR BETTER, IN BULK, B/L Set No. 24, B/L DATED …" at bounding box center [365, 186] width 216 height 36
paste textarea "3.528,800"
click at [305, 184] on textarea "3.610,100 MT, U.S YELLOW CORN #2 OR BETTER, IN BULK, B/L Set No. 24, B/L DATED …" at bounding box center [365, 186] width 216 height 36
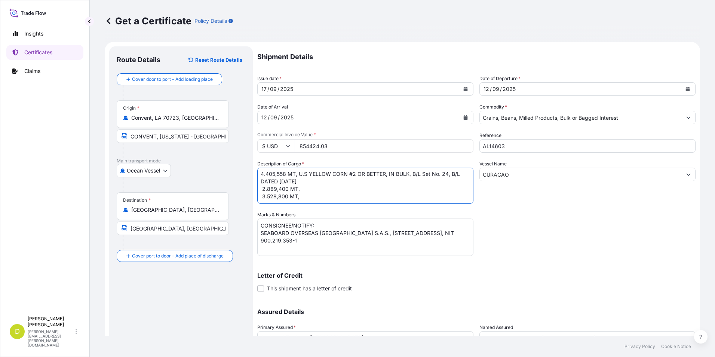
scroll to position [0, 0]
drag, startPoint x: 300, startPoint y: 172, endPoint x: 351, endPoint y: 182, distance: 51.8
click at [351, 182] on textarea "3.610,100 MT, U.S YELLOW CORN #2 OR BETTER, IN BULK, B/L Set No. 24, B/L DATED …" at bounding box center [365, 186] width 216 height 36
click at [346, 188] on textarea "3.610,100 MT, U.S YELLOW CORN #2 OR BETTER, IN BULK, B/L Set No. 24, B/L DATED …" at bounding box center [365, 186] width 216 height 36
paste textarea "U.S YELLOW CORN #2 OR BETTER, IN BULK, B/L Set No. 24, B/L DATED SEPTEMBER 12TH…"
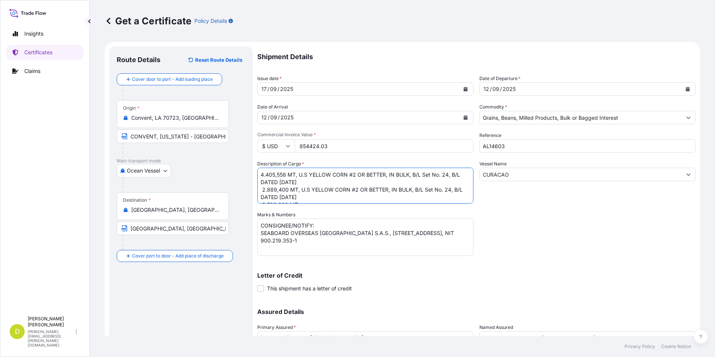
scroll to position [16, 0]
click at [344, 191] on textarea "3.610,100 MT, U.S YELLOW CORN #2 OR BETTER, IN BULK, B/L Set No. 24, B/L DATED …" at bounding box center [365, 186] width 216 height 36
paste textarea "U.S YELLOW CORN #2 OR BETTER, IN BULK, B/L Set No. 24, B/L DATED SEPTEMBER 12TH…"
click at [448, 190] on textarea "3.610,100 MT, U.S YELLOW CORN #2 OR BETTER, IN BULK, B/L Set No. 24, B/L DATED …" at bounding box center [365, 186] width 216 height 36
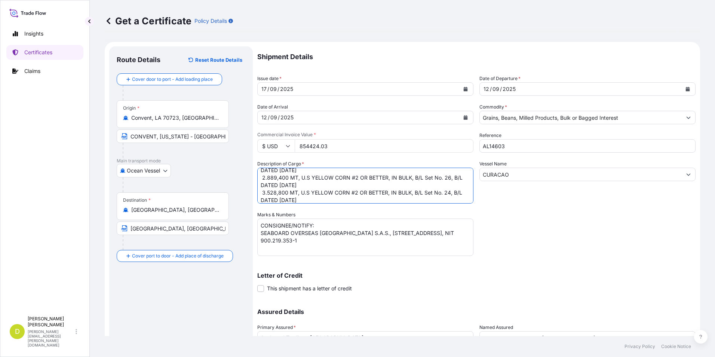
scroll to position [23, 0]
click at [447, 183] on textarea "3.610,100 MT, U.S YELLOW CORN #2 OR BETTER, IN BULK, B/L Set No. 24, B/L DATED …" at bounding box center [365, 186] width 216 height 36
type textarea "4.405,558 MT, U.S YELLOW CORN #2 OR BETTER, IN BULK, B/L Set No. 24, B/L DATED …"
click at [351, 148] on input "854424.03" at bounding box center [384, 145] width 179 height 13
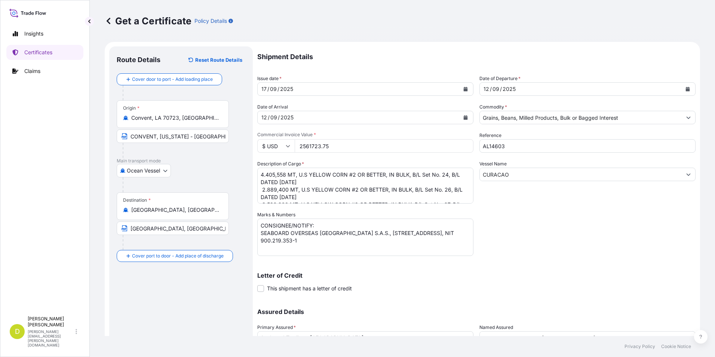
type input "2561723.75"
click at [521, 228] on div "Shipment Details Issue date * 17 / 09 / 2025 Date of Departure * 12 / 09 / 2025…" at bounding box center [476, 210] width 438 height 328
drag, startPoint x: 448, startPoint y: 173, endPoint x: 512, endPoint y: 173, distance: 64.3
click at [448, 173] on textarea "3.610,100 MT, U.S YELLOW CORN #2 OR BETTER, IN BULK, B/L Set No. 24, B/L DATED …" at bounding box center [365, 186] width 216 height 36
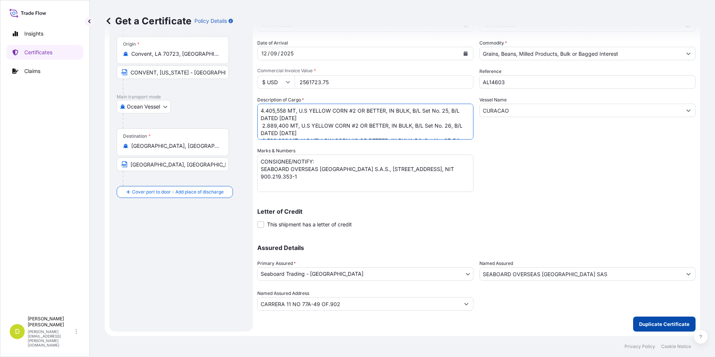
type textarea "4.405,558 MT, U.S YELLOW CORN #2 OR BETTER, IN BULK, B/L Set No. 25, B/L DATED …"
click at [654, 325] on p "Duplicate Certificate" at bounding box center [664, 323] width 50 height 7
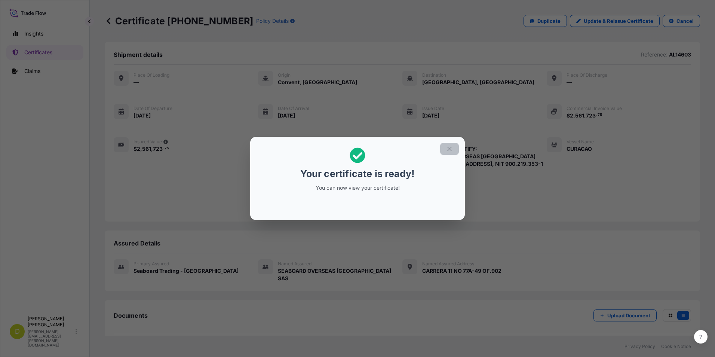
click at [451, 149] on icon "button" at bounding box center [449, 148] width 7 height 7
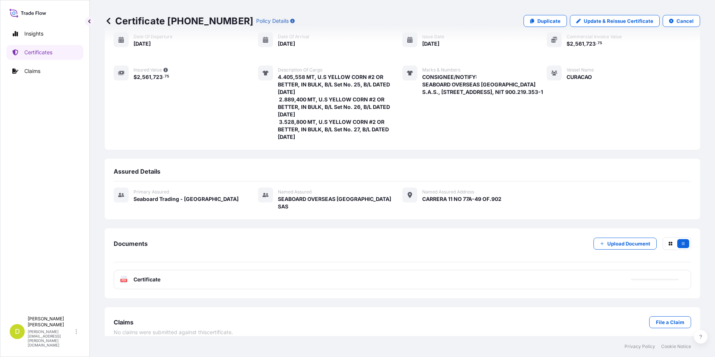
scroll to position [73, 0]
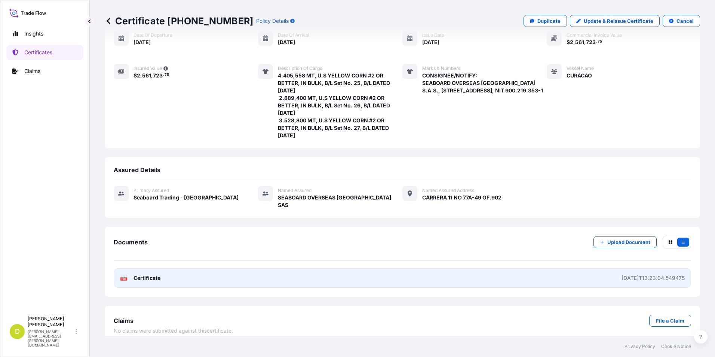
click at [369, 268] on link "PDF Certificate 2025-09-17T13:23:04.549475" at bounding box center [402, 277] width 577 height 19
